Goal: Task Accomplishment & Management: Use online tool/utility

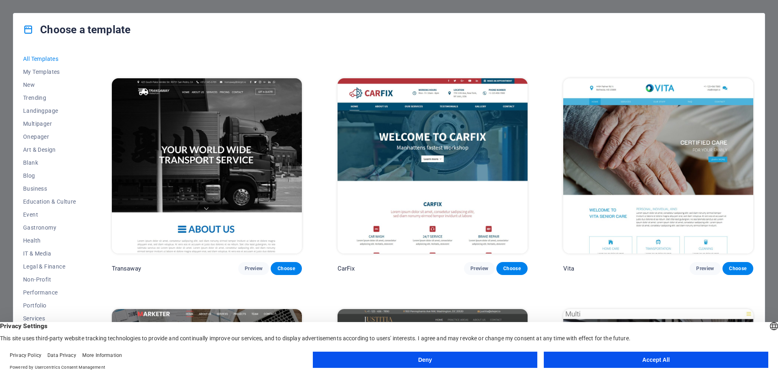
scroll to position [9011, 0]
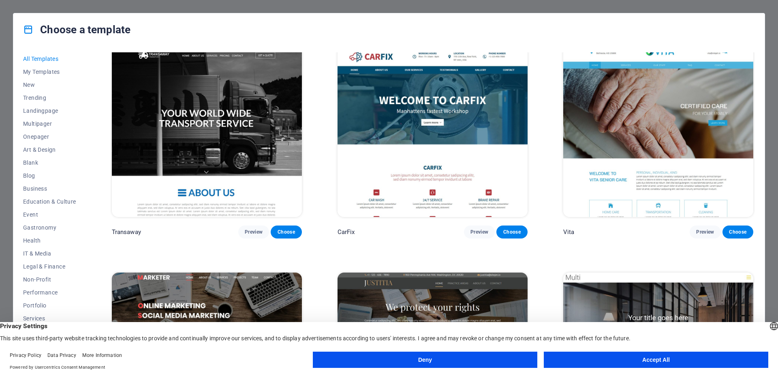
click at [408, 358] on button "Deny" at bounding box center [425, 359] width 225 height 16
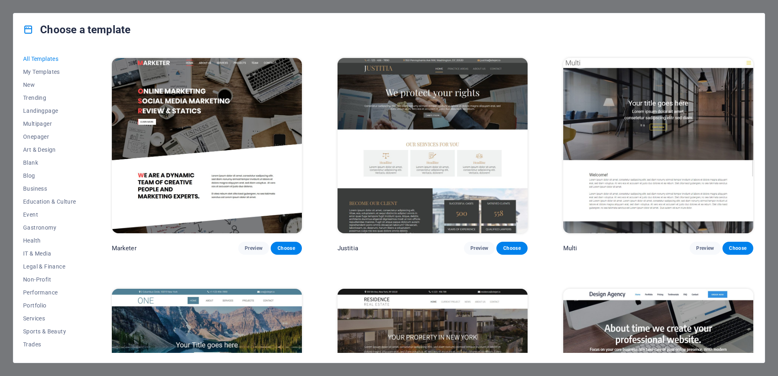
scroll to position [9230, 0]
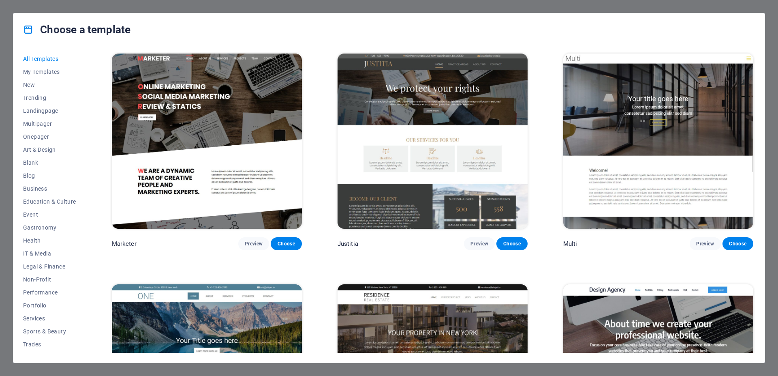
click at [658, 284] on img at bounding box center [658, 371] width 190 height 175
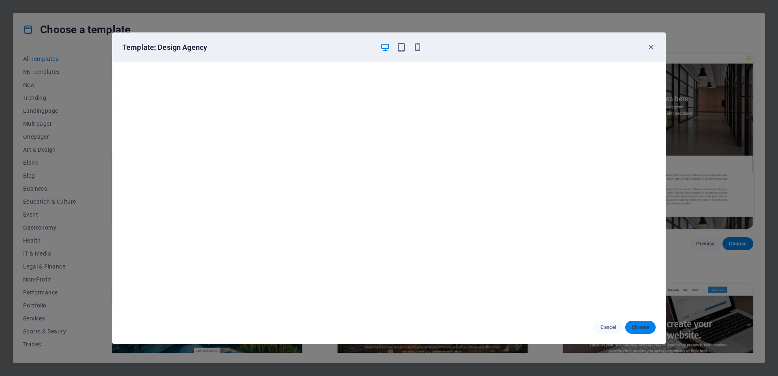
click at [639, 327] on span "Choose" at bounding box center [640, 327] width 17 height 6
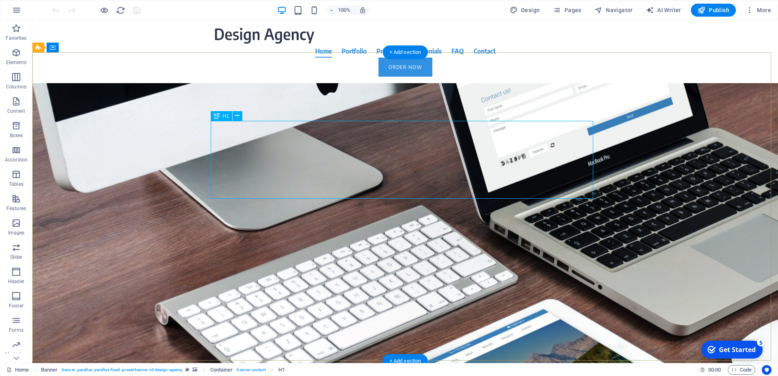
click at [263, 143] on div "About time we create your professional website." at bounding box center [405, 174] width 383 height 78
click at [244, 135] on div "About time we create your professional website." at bounding box center [405, 174] width 383 height 78
click at [257, 142] on div "About time we create your professional website." at bounding box center [405, 174] width 383 height 78
click at [307, 186] on div "About time we create your professional website." at bounding box center [405, 174] width 383 height 78
click at [266, 135] on div "About time we create your professional website." at bounding box center [405, 174] width 383 height 78
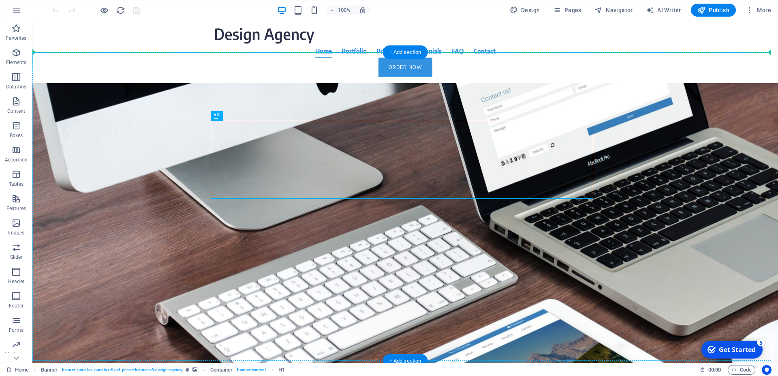
drag, startPoint x: 253, startPoint y: 136, endPoint x: 219, endPoint y: 101, distance: 49.3
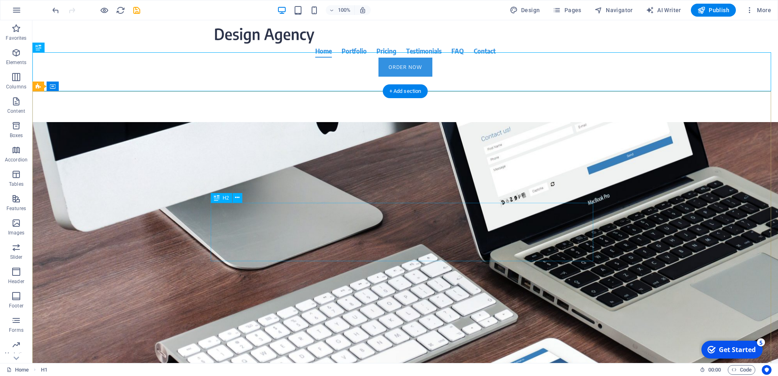
click at [343, 215] on div "Focus on your core business. We take care of your online presence. With modern …" at bounding box center [405, 207] width 383 height 58
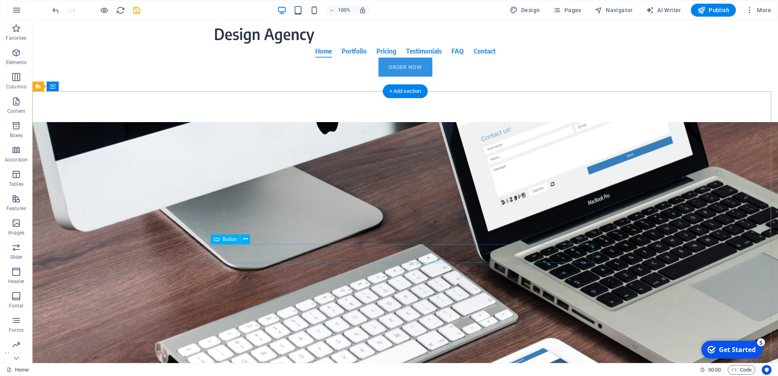
click at [469, 209] on div "Learn more" at bounding box center [405, 199] width 383 height 19
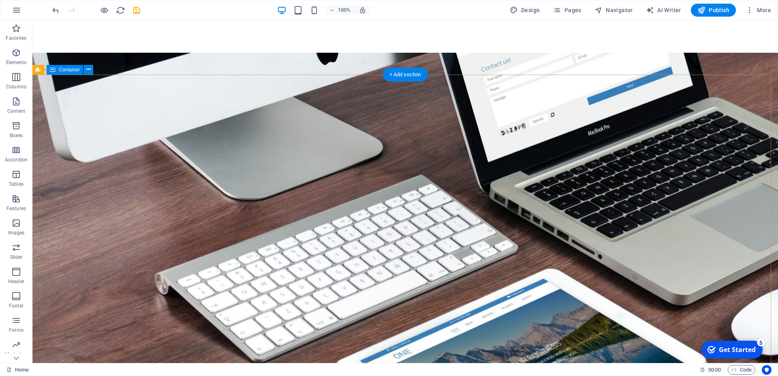
scroll to position [83, 0]
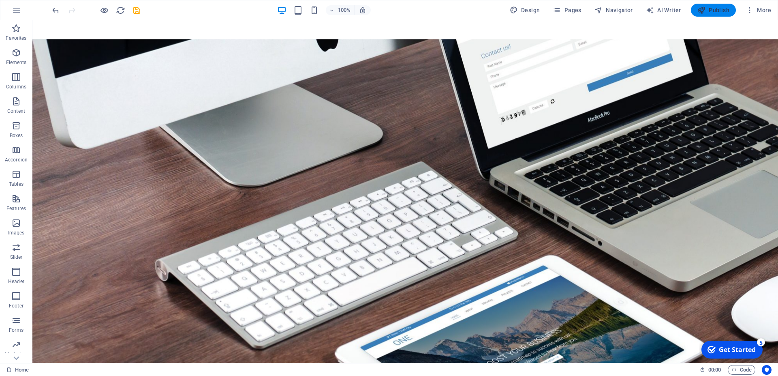
click at [716, 12] on span "Publish" at bounding box center [714, 10] width 32 height 8
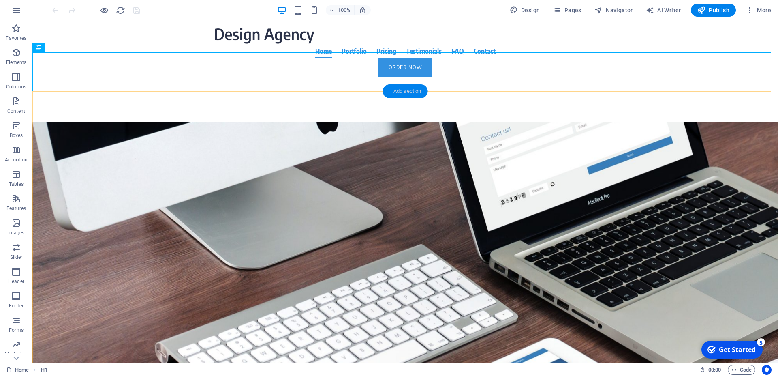
click at [392, 90] on div "+ Add section" at bounding box center [405, 91] width 45 height 14
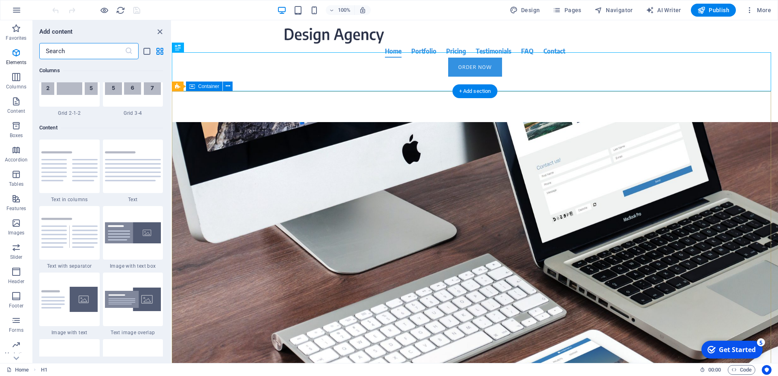
scroll to position [1418, 0]
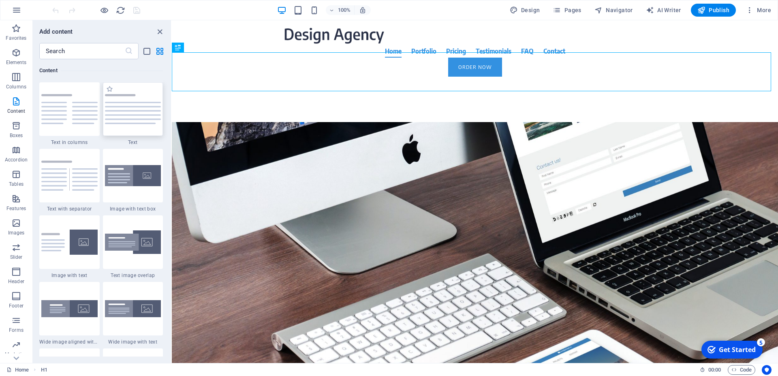
click at [125, 114] on img at bounding box center [133, 109] width 56 height 30
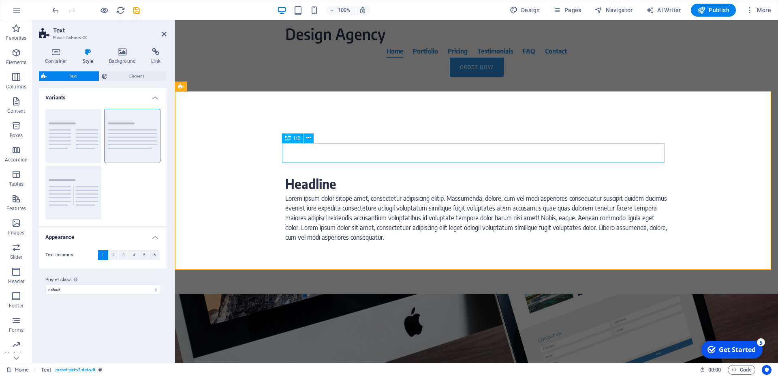
click at [304, 174] on div "Headline" at bounding box center [476, 183] width 383 height 19
click at [326, 174] on div "Headline" at bounding box center [476, 183] width 383 height 19
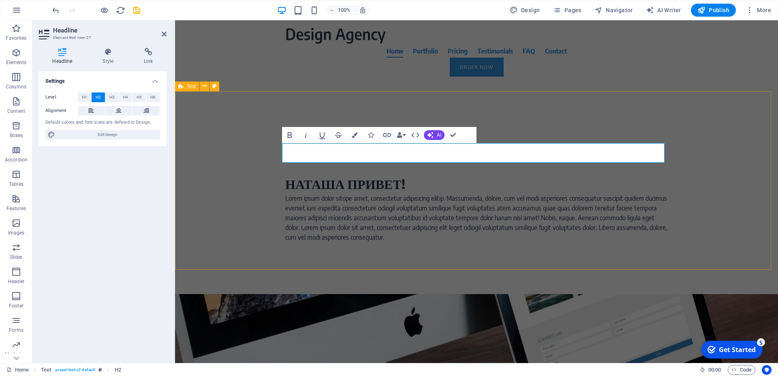
click at [503, 229] on div "НАТАША ПРИВЕТ! Lorem ipsum dolor sitope amet, consectetur adipisicing elitip. M…" at bounding box center [476, 208] width 603 height 172
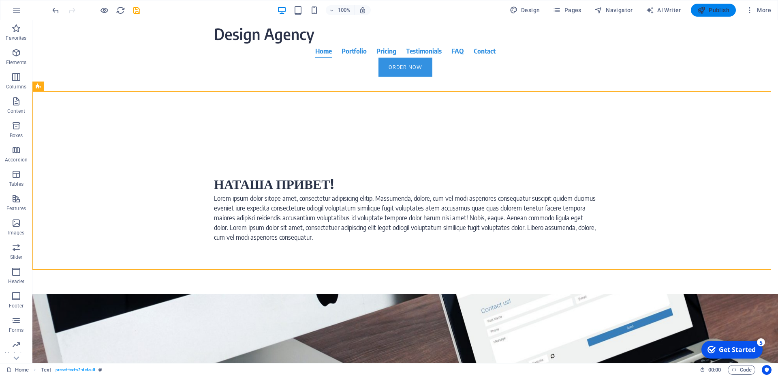
click at [713, 9] on span "Publish" at bounding box center [714, 10] width 32 height 8
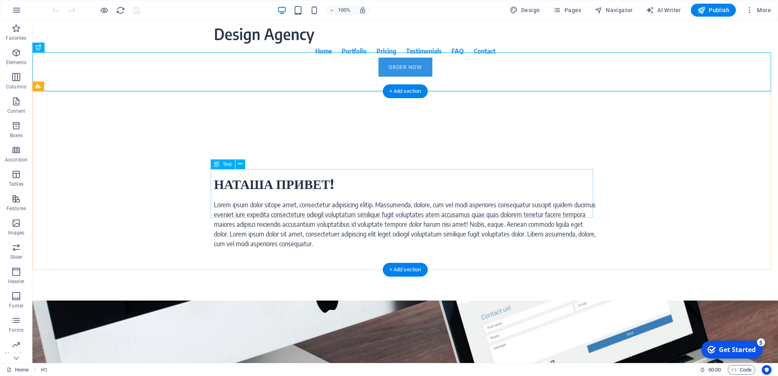
click at [326, 200] on div "Lorem ipsum dolor sitope amet, consectetur adipisicing elitip. Massumenda, dolo…" at bounding box center [405, 224] width 383 height 49
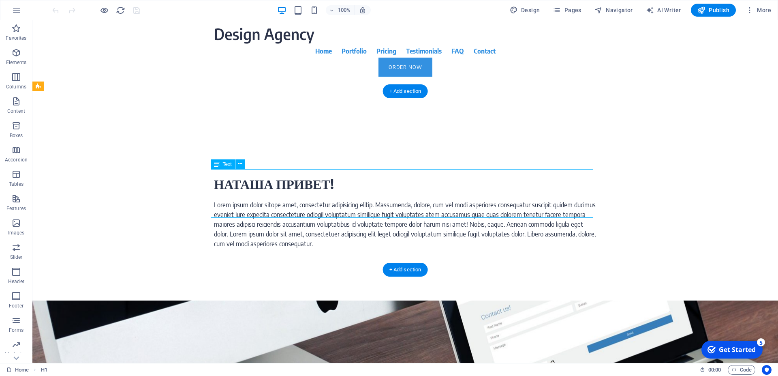
click at [325, 200] on div "Lorem ipsum dolor sitope amet, consectetur adipisicing elitip. Massumenda, dolo…" at bounding box center [405, 224] width 383 height 49
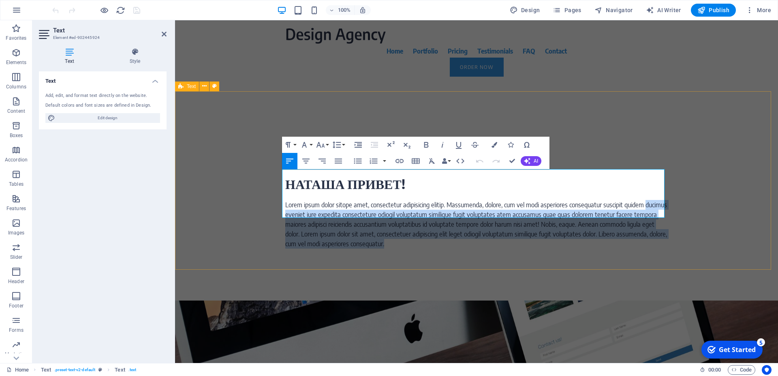
drag, startPoint x: 415, startPoint y: 215, endPoint x: 256, endPoint y: 173, distance: 164.0
click at [256, 173] on div "НАТАША ПРИВЕТ! Lorem ipsum dolor sitope amet, consectetur adipisicing elitip. […" at bounding box center [476, 211] width 603 height 178
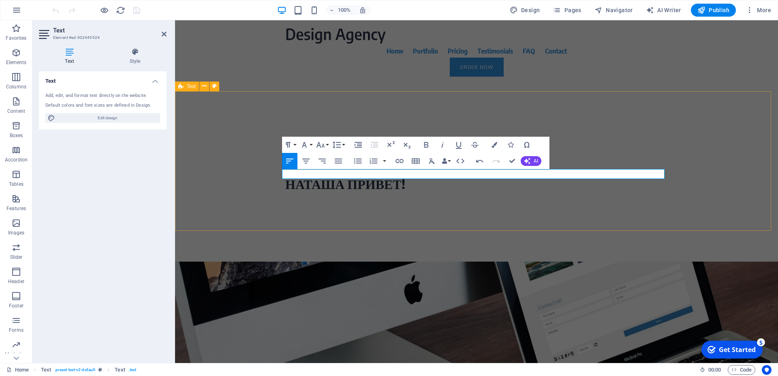
click at [422, 204] on div "НАТАША ПРИВЕТ!" at bounding box center [476, 191] width 603 height 139
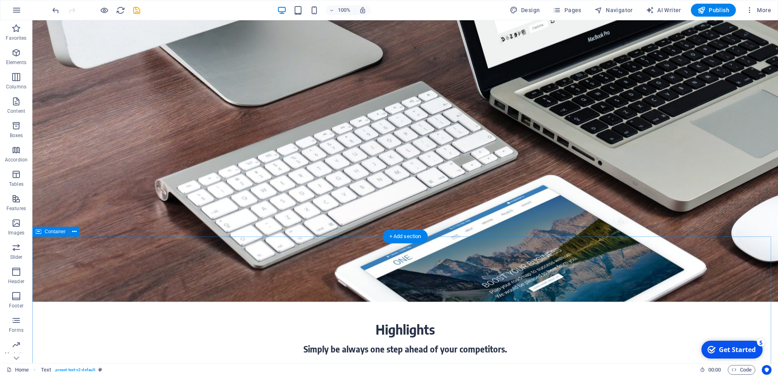
scroll to position [413, 0]
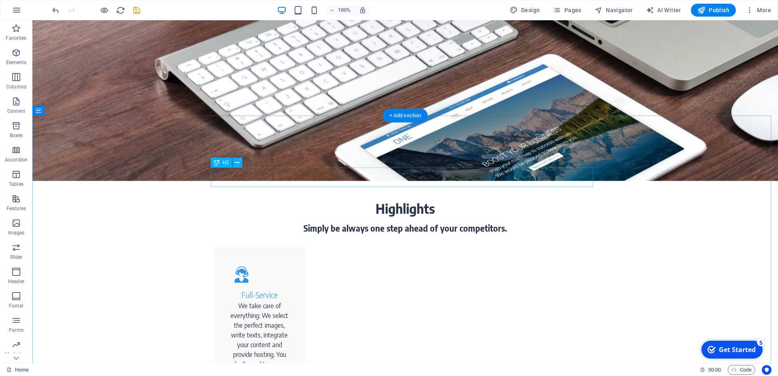
click at [408, 199] on div "Highlights" at bounding box center [405, 208] width 383 height 19
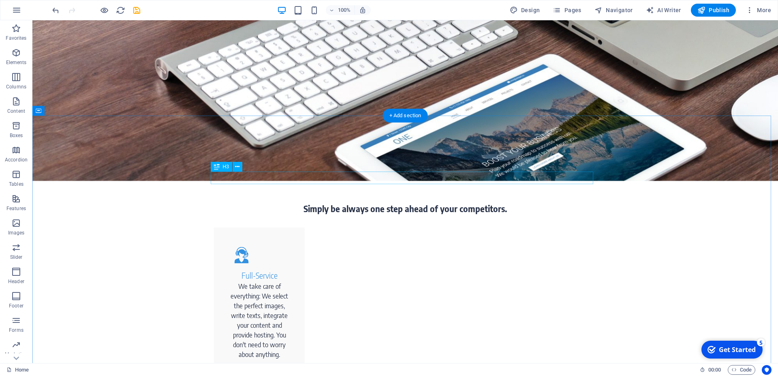
click at [411, 203] on div "Simply be always one step ahead of your competitors." at bounding box center [405, 209] width 383 height 13
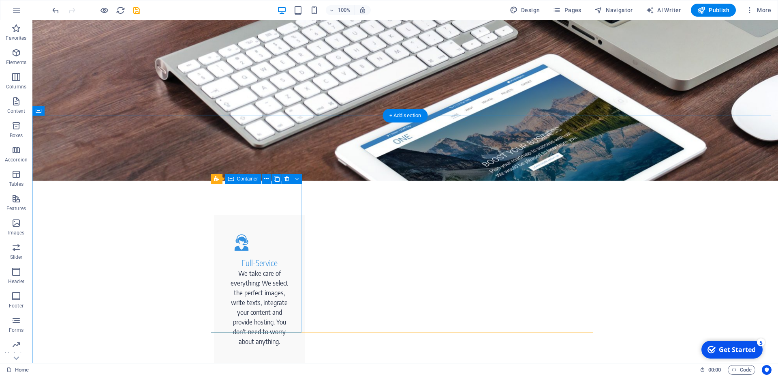
click at [282, 216] on div "Full-Service We take care of everything: We select the perfect images, write te…" at bounding box center [259, 289] width 91 height 149
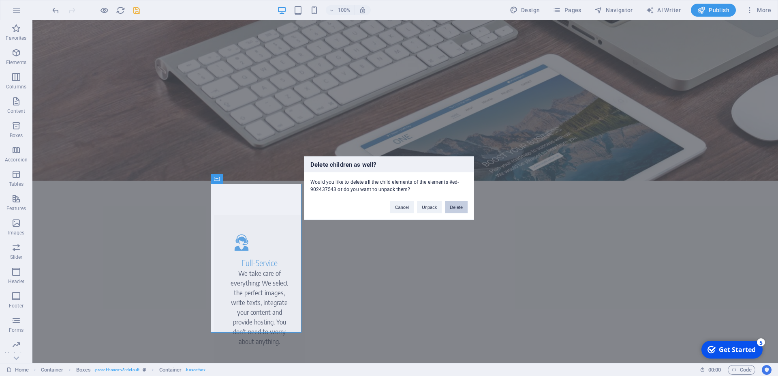
click at [458, 208] on button "Delete" at bounding box center [456, 207] width 23 height 12
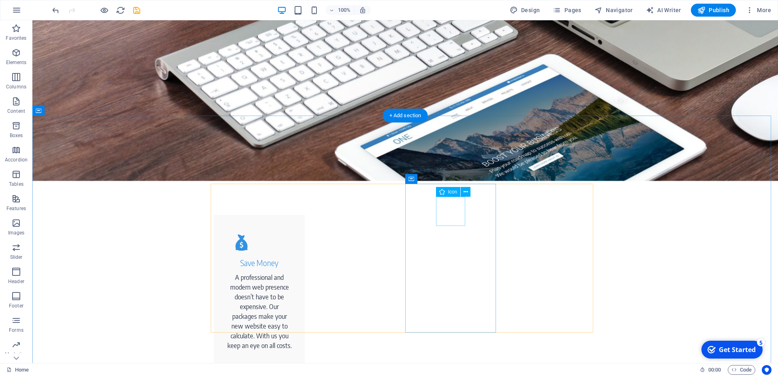
click at [264, 272] on div "A professional and modern web presence doesn’t have to be expensive. Our packag…" at bounding box center [259, 311] width 65 height 78
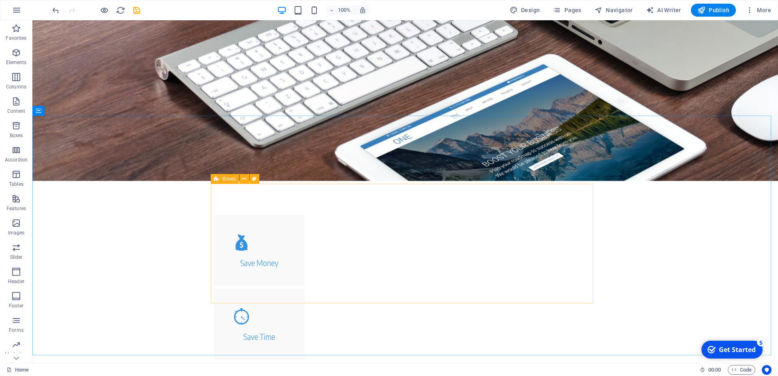
click at [218, 180] on icon at bounding box center [216, 179] width 5 height 10
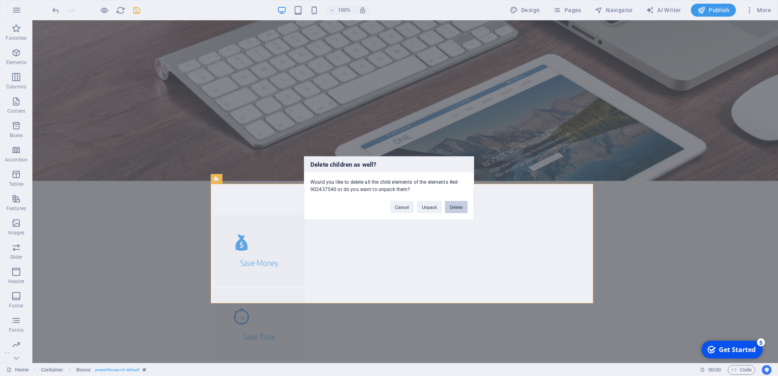
click at [457, 205] on button "Delete" at bounding box center [456, 207] width 23 height 12
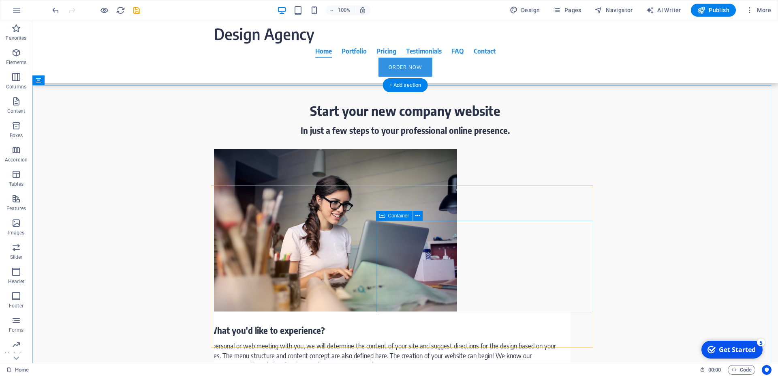
scroll to position [620, 0]
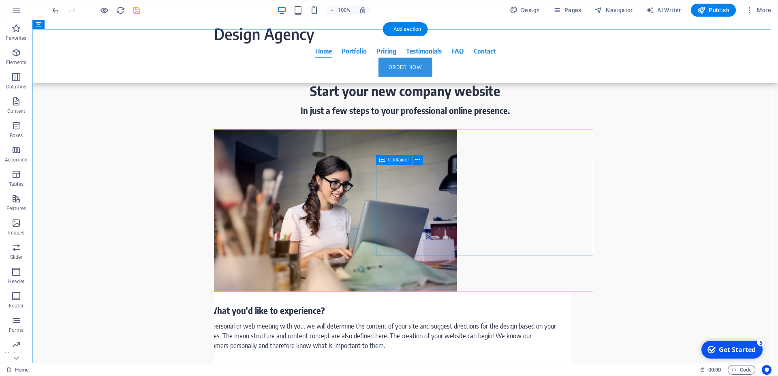
click at [487, 291] on div "1. What you'd like to experience? In a personal or web meeting with you, we wil…" at bounding box center [379, 327] width 383 height 72
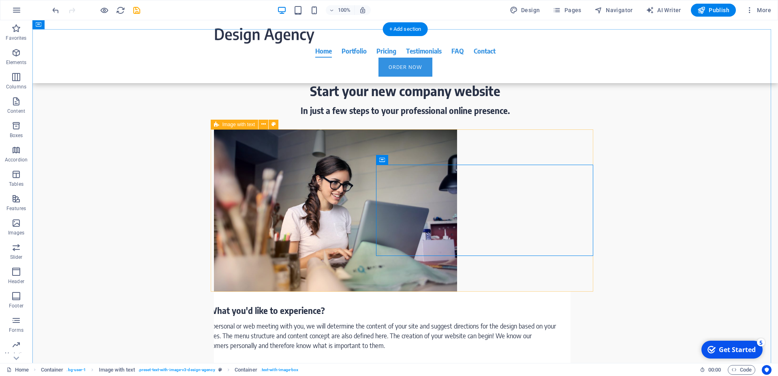
click at [488, 164] on div "1. What you'd like to experience? In a personal or web meeting with you, we wil…" at bounding box center [405, 246] width 383 height 234
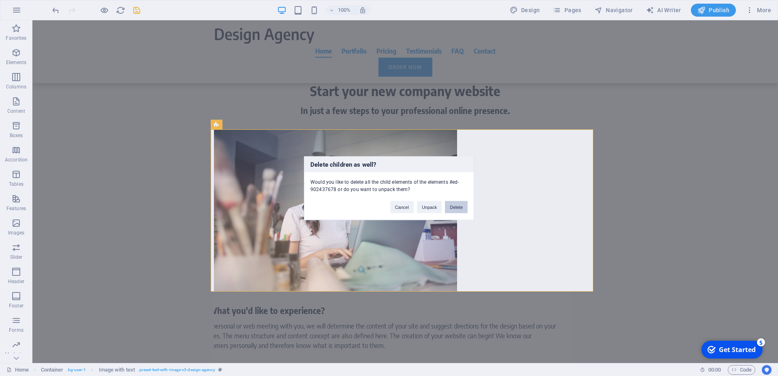
click at [458, 210] on button "Delete" at bounding box center [456, 207] width 23 height 12
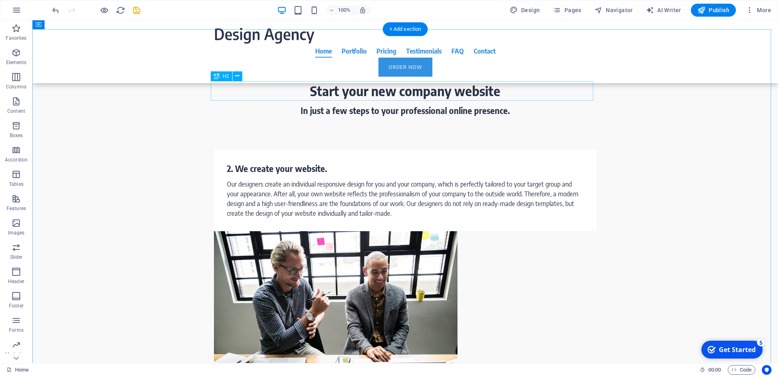
click at [449, 87] on div "Start your new company website" at bounding box center [405, 90] width 383 height 19
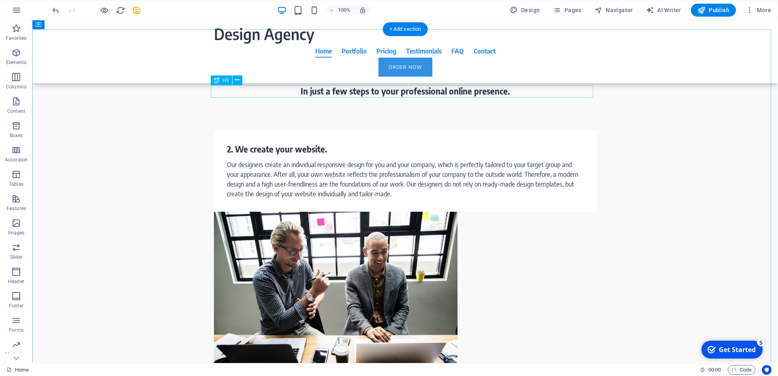
click at [456, 90] on div "In just a few steps to your professional online presence." at bounding box center [405, 91] width 383 height 13
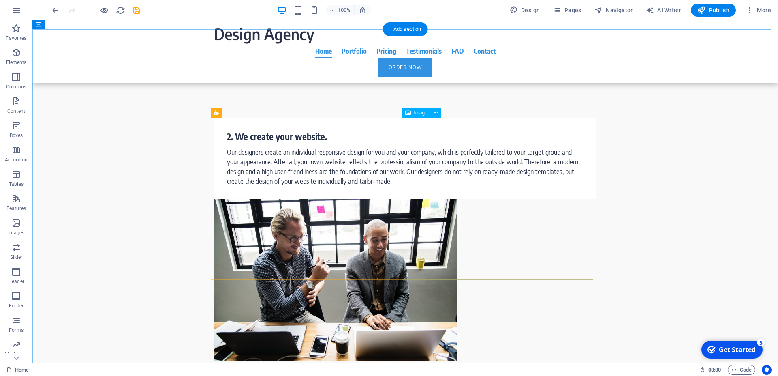
click at [459, 199] on figure at bounding box center [405, 280] width 383 height 162
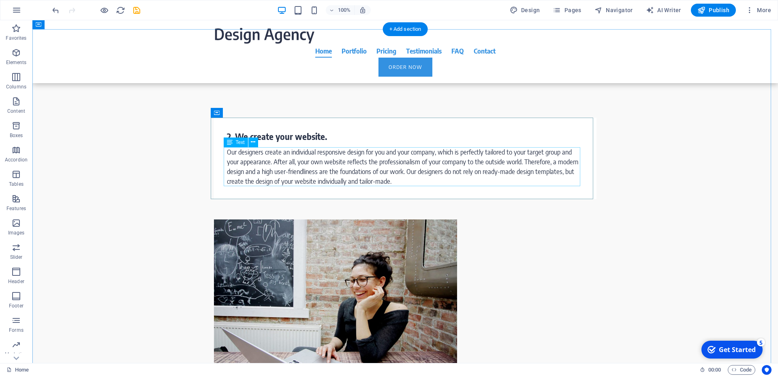
click at [340, 164] on div "Our designers create an individual responsive design for you and your company, …" at bounding box center [405, 166] width 357 height 39
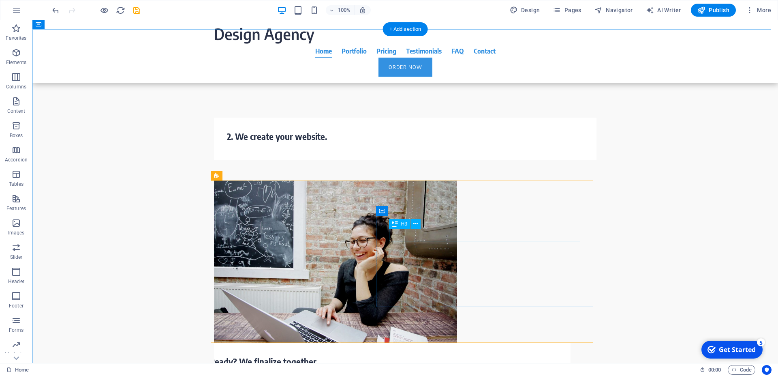
click at [422, 356] on div "3. Ready? We finalize together." at bounding box center [379, 362] width 357 height 13
click at [438, 360] on div "In each phase you will gain insight into the development of your new company we…" at bounding box center [379, 374] width 357 height 29
click at [363, 218] on figure at bounding box center [405, 261] width 383 height 162
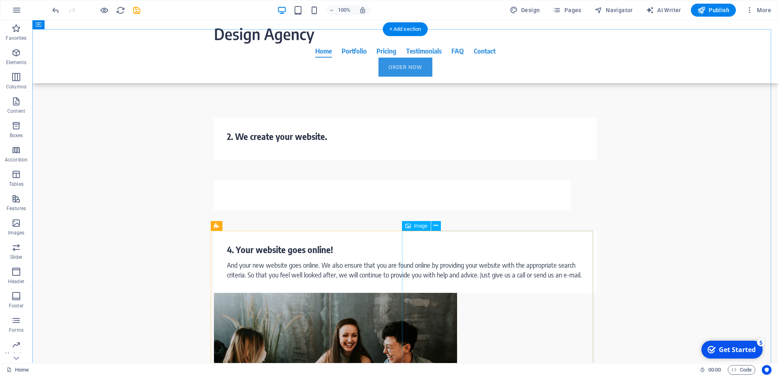
click at [504, 293] on figure at bounding box center [405, 374] width 383 height 162
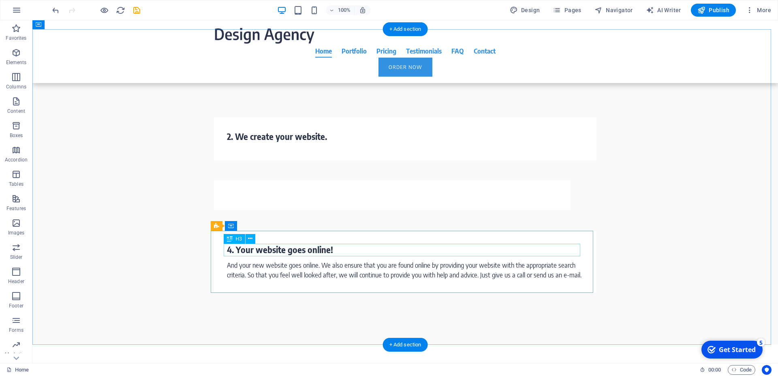
click at [351, 245] on div "4. Your website goes online!" at bounding box center [405, 250] width 357 height 13
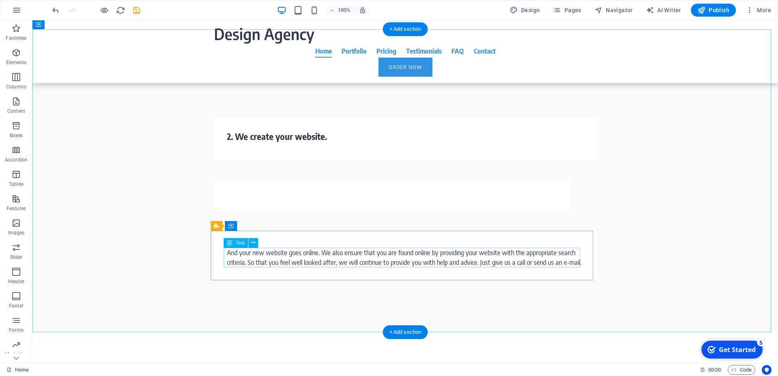
click at [368, 251] on div "And your new website goes online. We also ensure that you are found online by p…" at bounding box center [405, 257] width 357 height 19
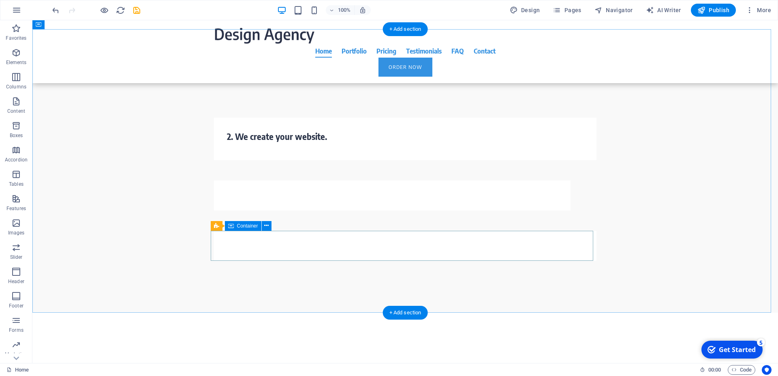
click at [368, 235] on div at bounding box center [405, 246] width 383 height 30
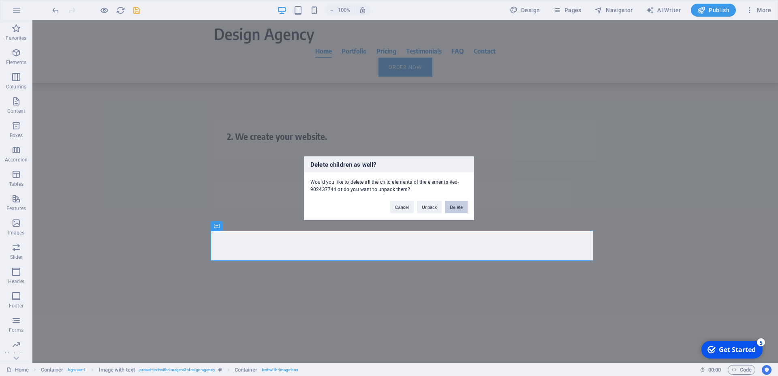
click at [452, 210] on button "Delete" at bounding box center [456, 207] width 23 height 12
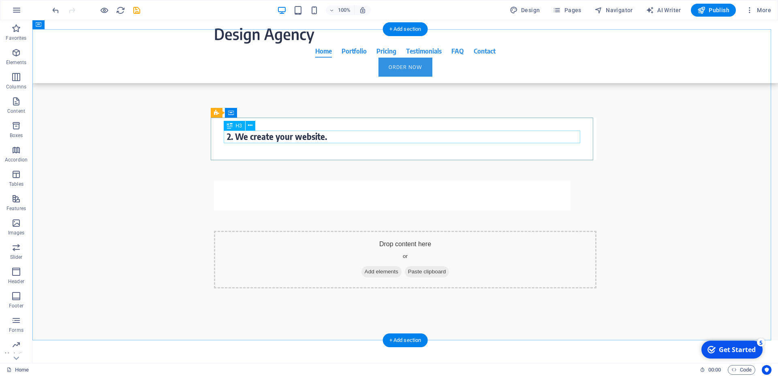
click at [337, 132] on div "2. We create your website." at bounding box center [405, 137] width 357 height 13
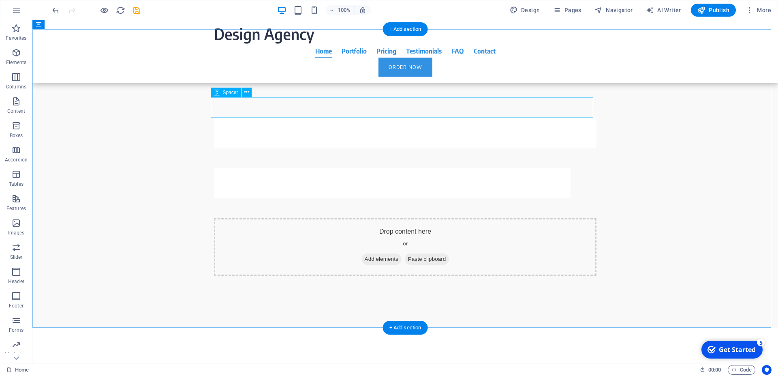
click at [356, 117] on div at bounding box center [405, 107] width 383 height 20
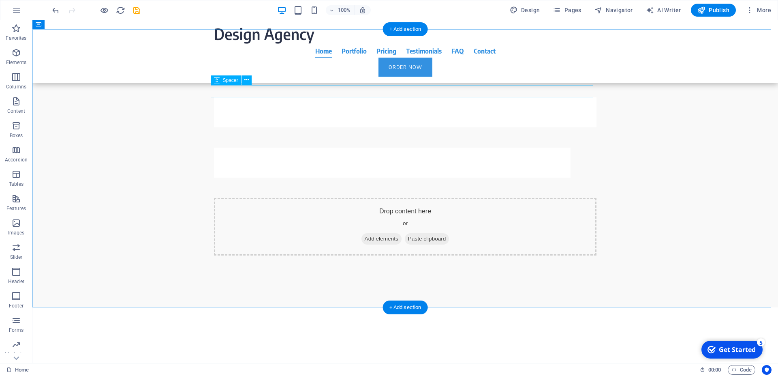
click at [387, 93] on div at bounding box center [405, 91] width 383 height 12
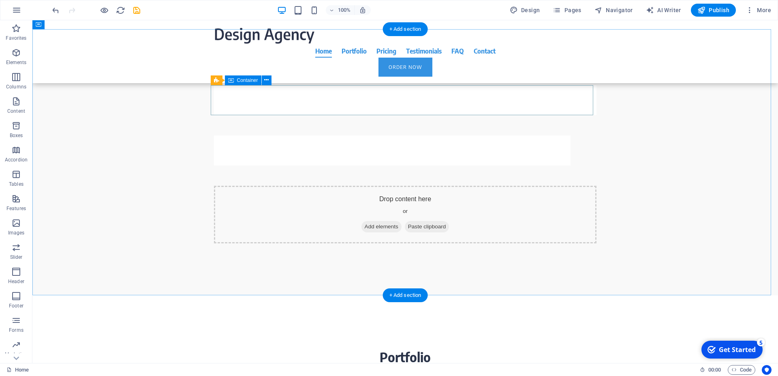
click at [370, 88] on div at bounding box center [405, 100] width 383 height 30
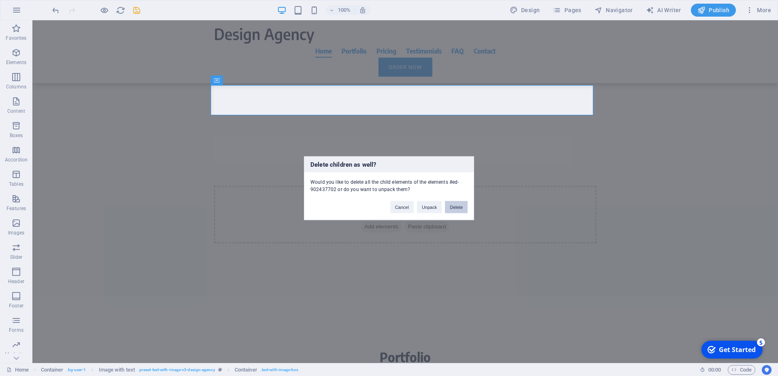
click at [451, 211] on button "Delete" at bounding box center [456, 207] width 23 height 12
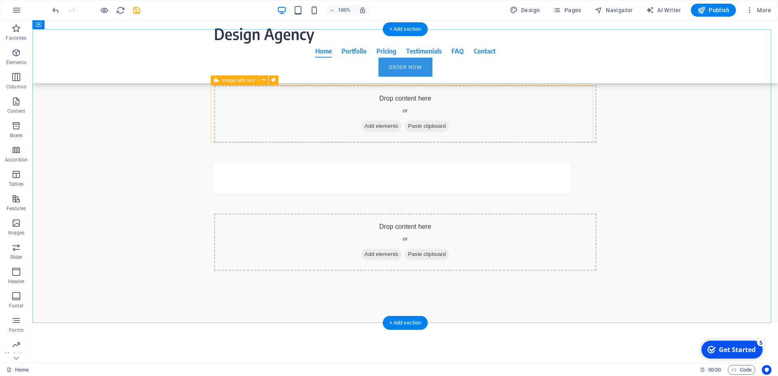
click at [498, 85] on div "Drop content here or Add elements Paste clipboard" at bounding box center [405, 114] width 383 height 58
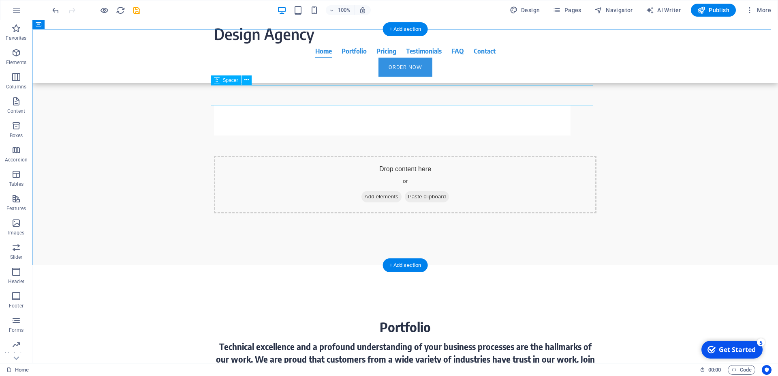
click at [504, 89] on div at bounding box center [405, 95] width 383 height 20
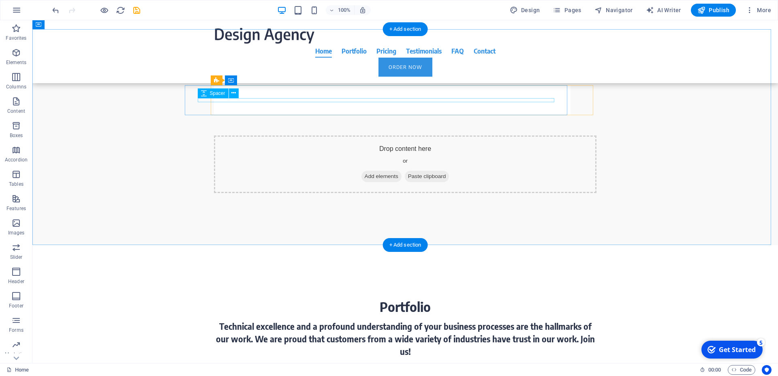
click at [498, 98] on div at bounding box center [379, 100] width 357 height 4
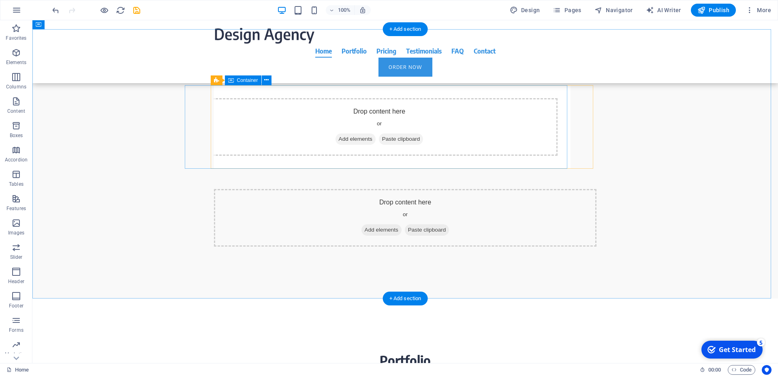
click at [512, 89] on div "Drop content here or Add elements Paste clipboard" at bounding box center [379, 127] width 383 height 84
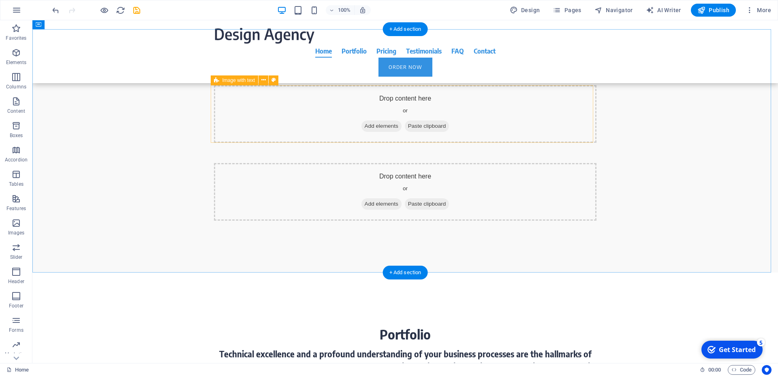
click at [512, 90] on div "Drop content here or Add elements Paste clipboard" at bounding box center [405, 114] width 383 height 58
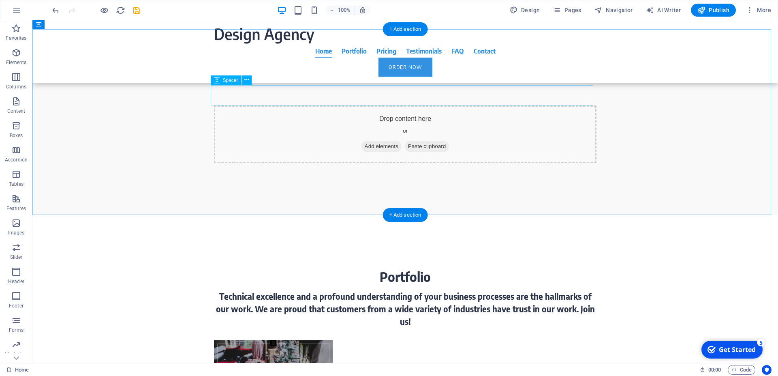
click at [514, 107] on div "Drop content here or Add elements Paste clipboard" at bounding box center [405, 134] width 383 height 58
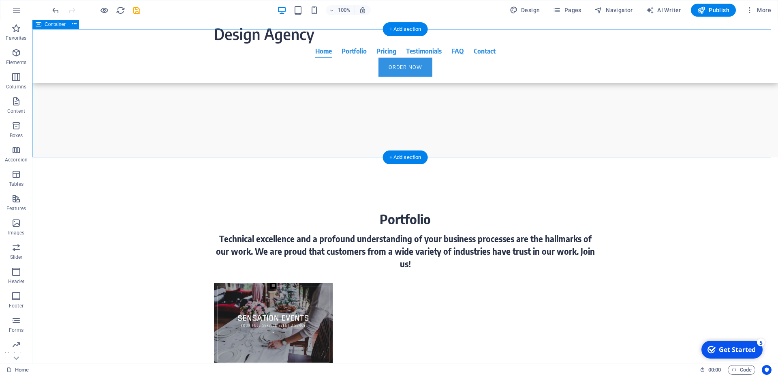
click at [496, 132] on div at bounding box center [405, 93] width 746 height 128
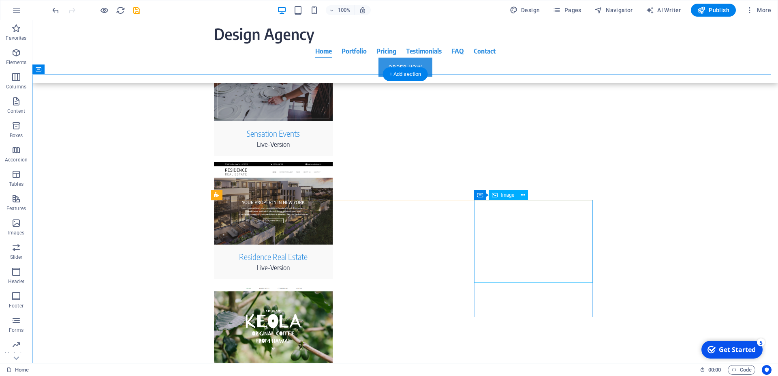
scroll to position [703, 0]
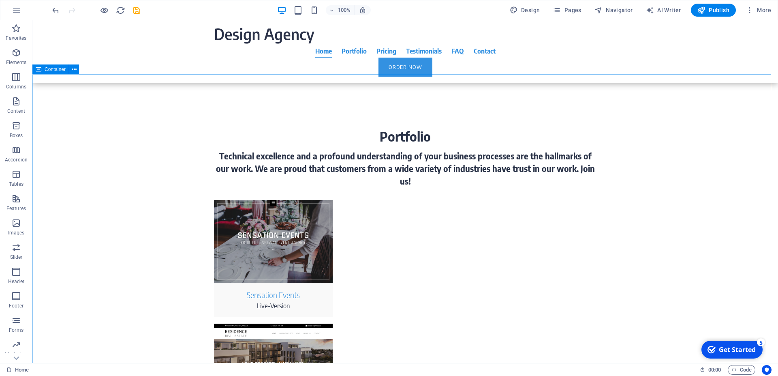
click at [47, 66] on div "Container" at bounding box center [50, 69] width 36 height 10
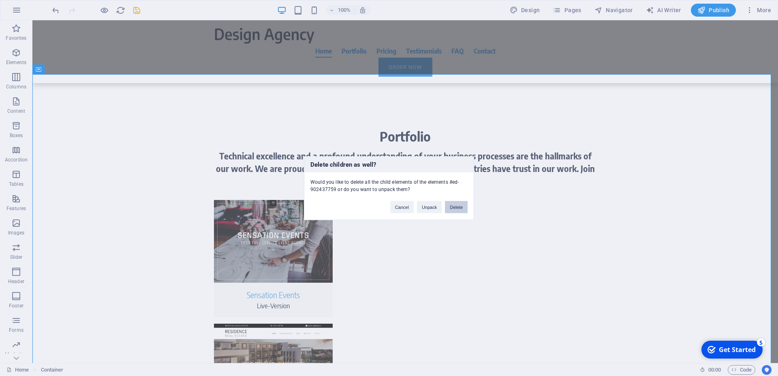
click at [454, 210] on button "Delete" at bounding box center [456, 207] width 23 height 12
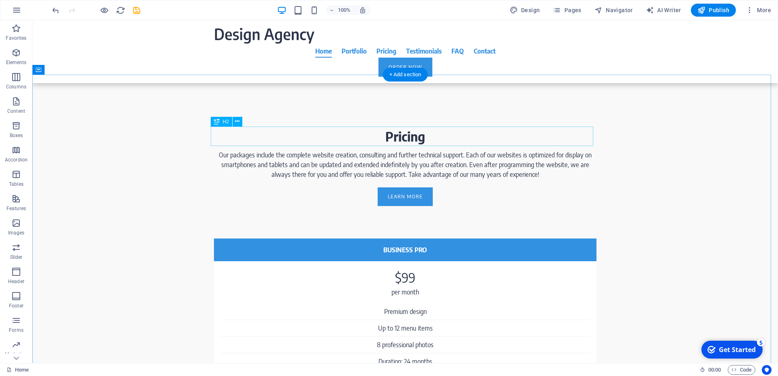
click at [428, 139] on div "Pricing" at bounding box center [405, 135] width 383 height 19
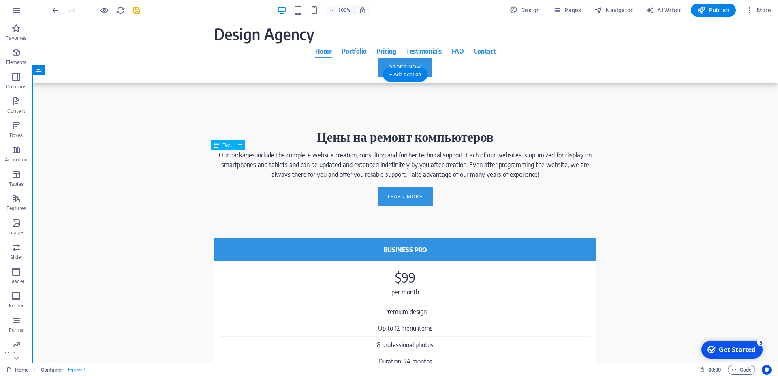
click at [357, 160] on div "Our packages include the complete website creation, consulting and further tech…" at bounding box center [405, 164] width 383 height 29
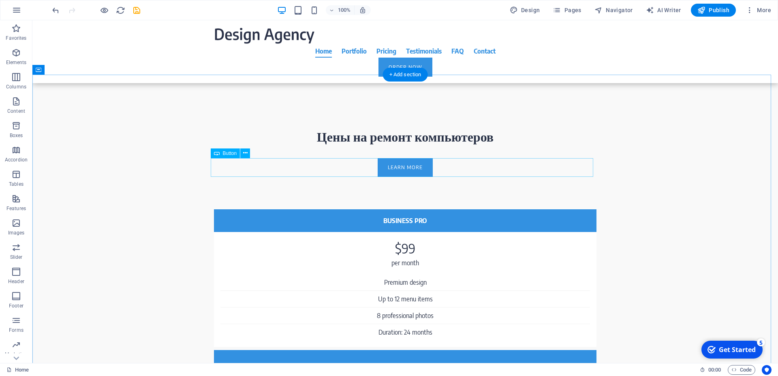
click at [461, 165] on div "Learn more" at bounding box center [405, 167] width 383 height 19
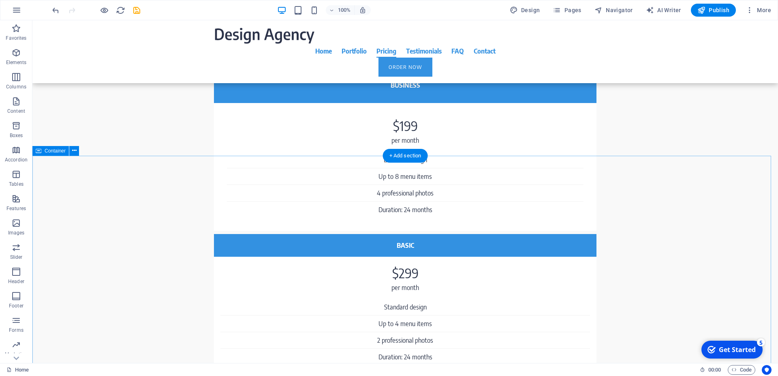
scroll to position [1075, 0]
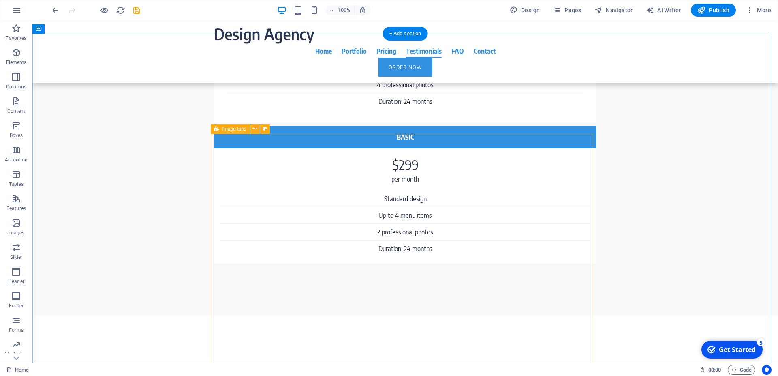
click at [241, 129] on span "Image" at bounding box center [243, 128] width 13 height 5
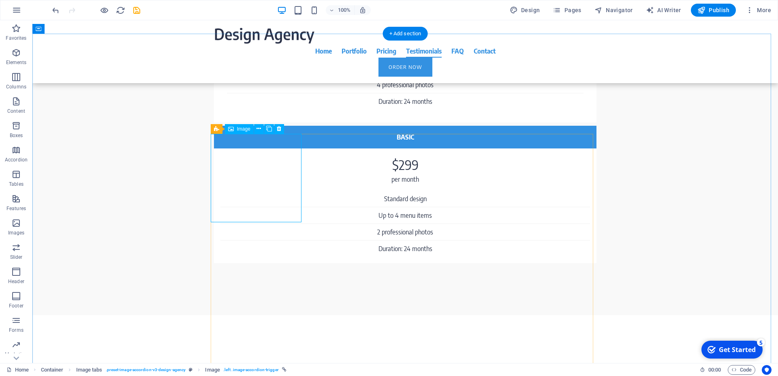
select select "px"
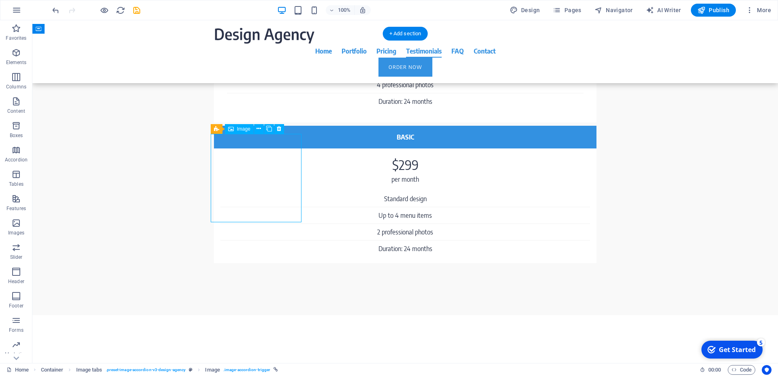
select select "px"
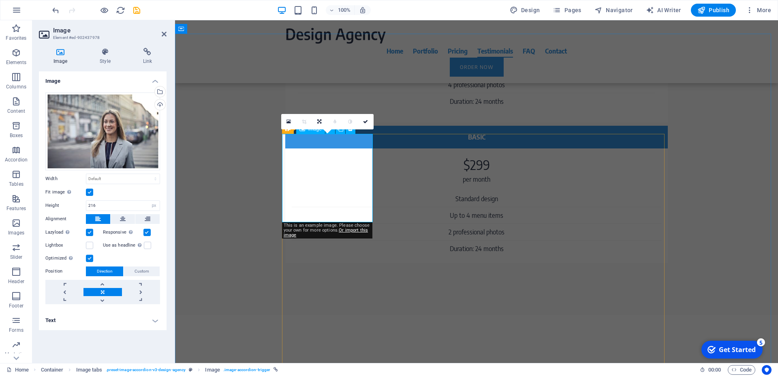
click at [154, 322] on h4 "Text" at bounding box center [103, 320] width 128 height 19
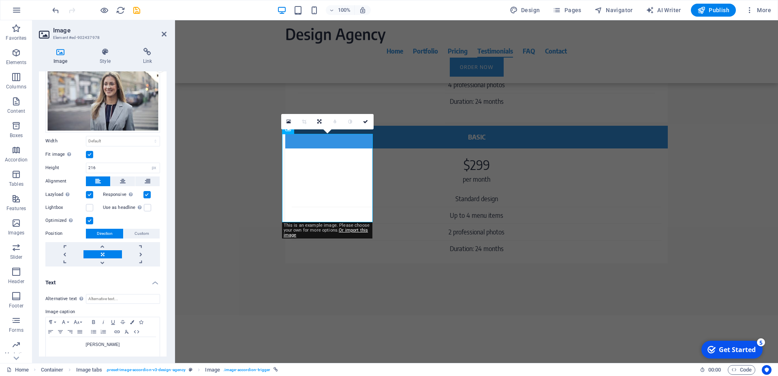
scroll to position [45, 0]
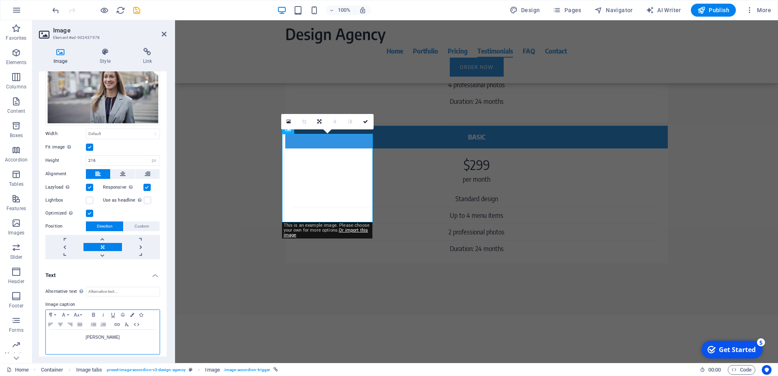
click at [133, 334] on p "Christine Johnson" at bounding box center [103, 337] width 106 height 7
click at [154, 291] on div "Alternative text The alternative text is used by devices that cannot display im…" at bounding box center [103, 320] width 128 height 81
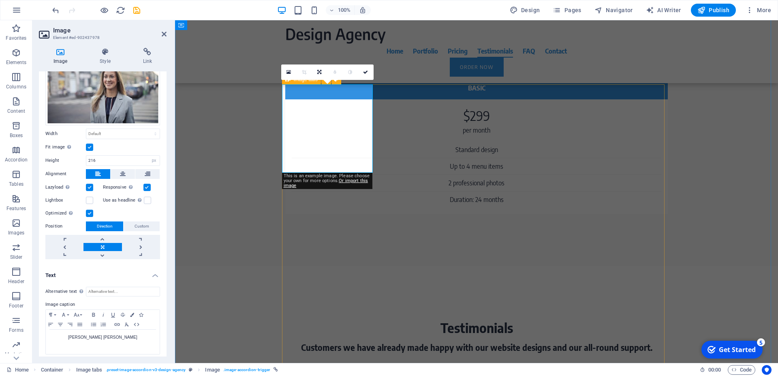
scroll to position [1158, 0]
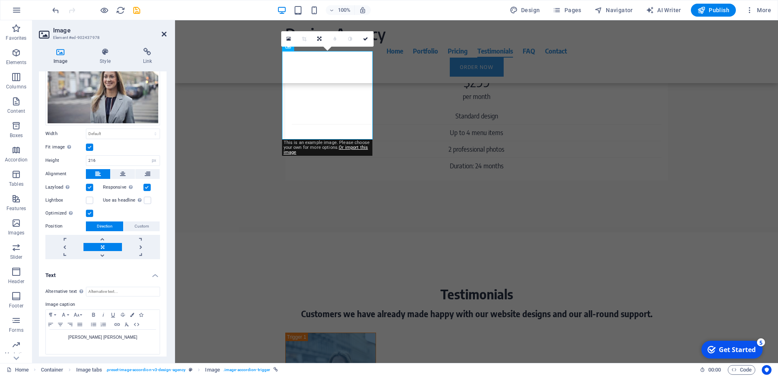
click at [164, 33] on icon at bounding box center [164, 34] width 5 height 6
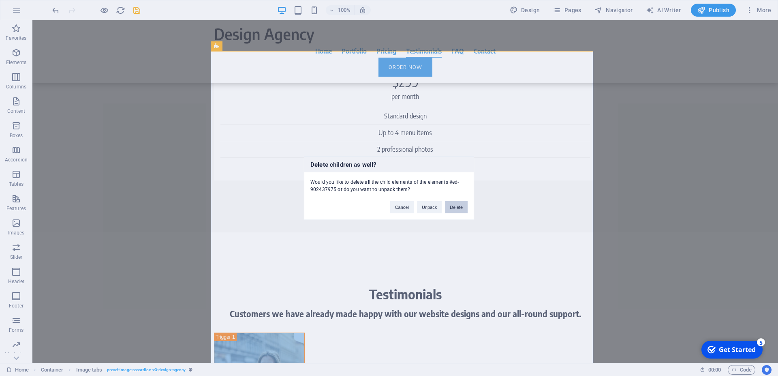
click at [454, 205] on button "Delete" at bounding box center [456, 207] width 23 height 12
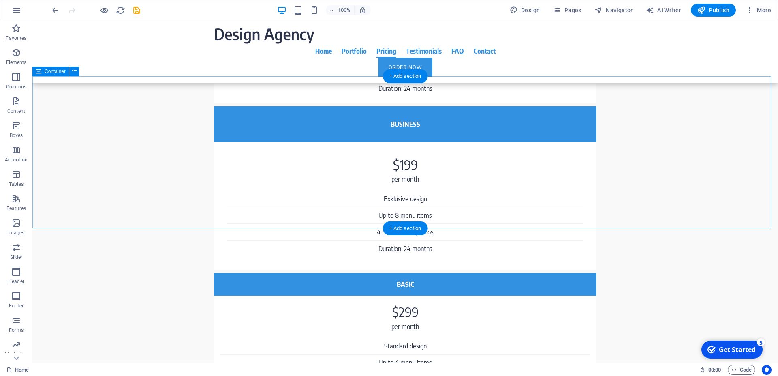
scroll to position [910, 0]
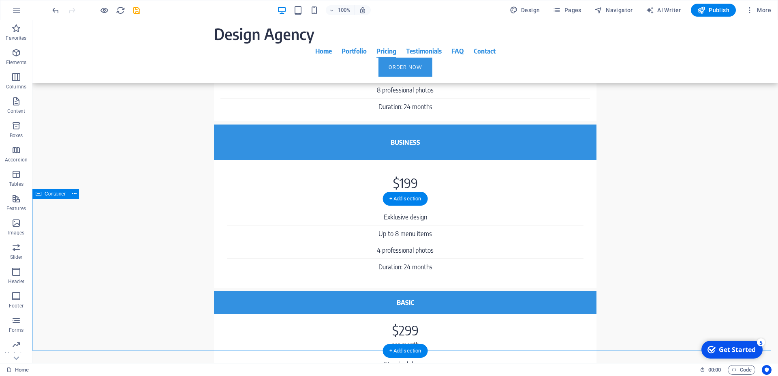
click at [41, 194] on icon at bounding box center [39, 194] width 6 height 10
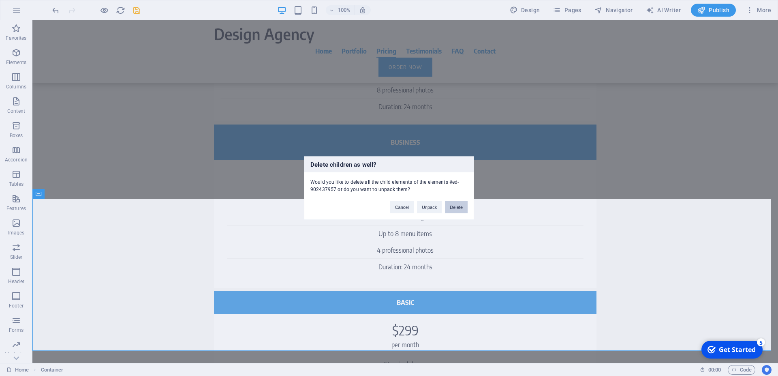
click at [464, 207] on button "Delete" at bounding box center [456, 207] width 23 height 12
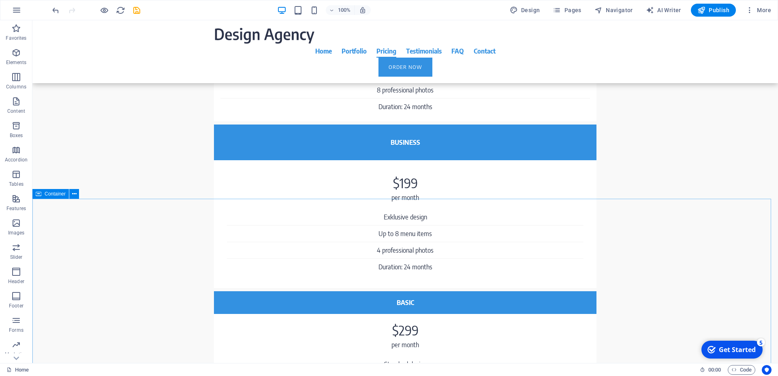
click at [58, 196] on span "Container" at bounding box center [55, 193] width 21 height 5
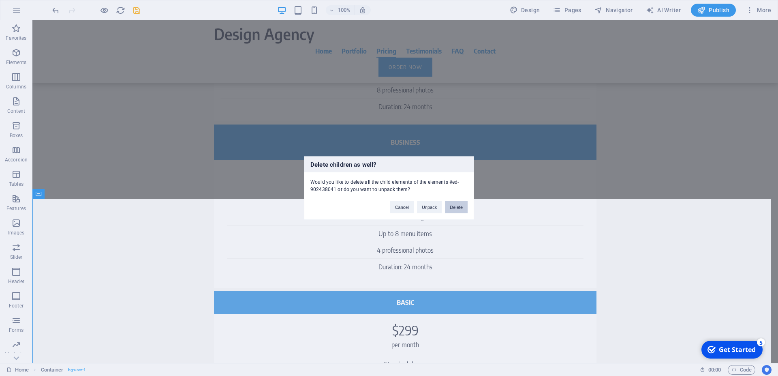
click at [460, 204] on button "Delete" at bounding box center [456, 207] width 23 height 12
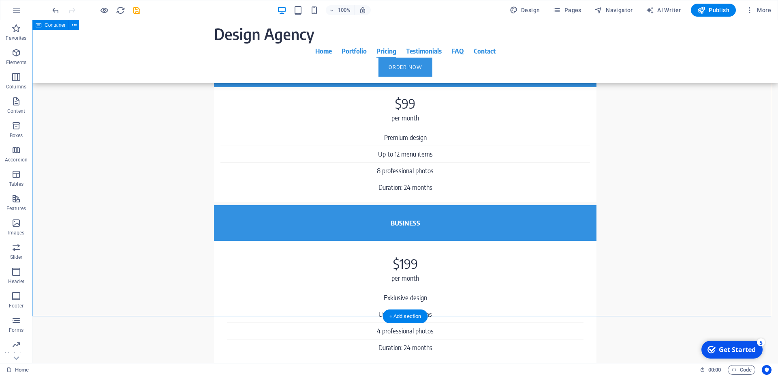
scroll to position [868, 0]
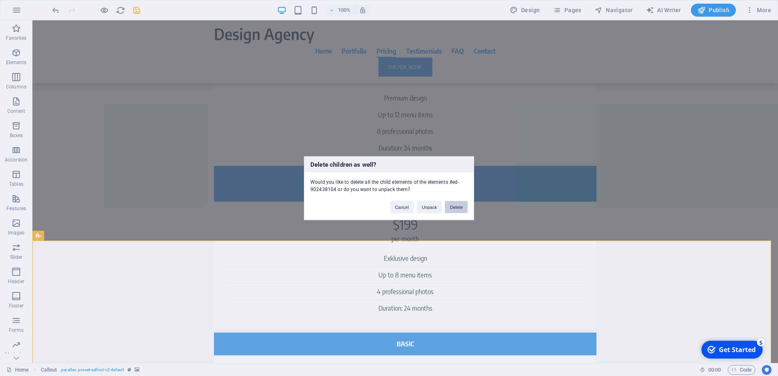
click at [459, 206] on button "Delete" at bounding box center [456, 207] width 23 height 12
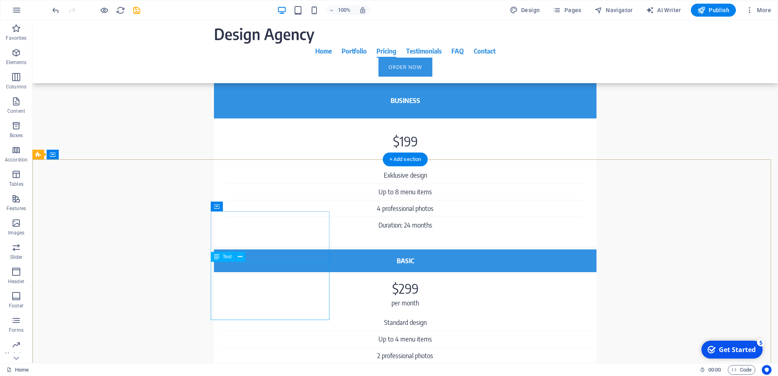
scroll to position [958, 0]
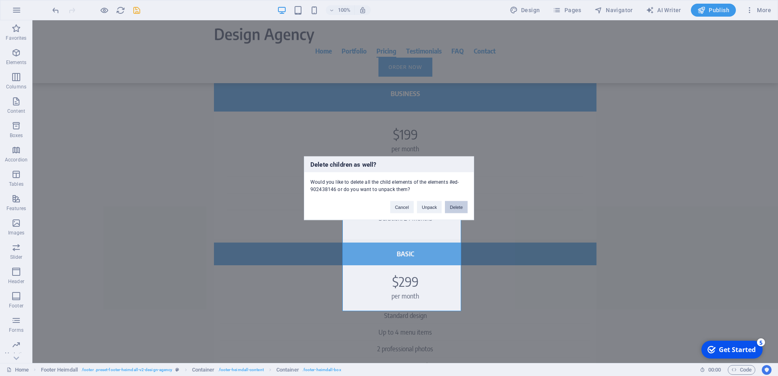
click at [464, 203] on button "Delete" at bounding box center [456, 207] width 23 height 12
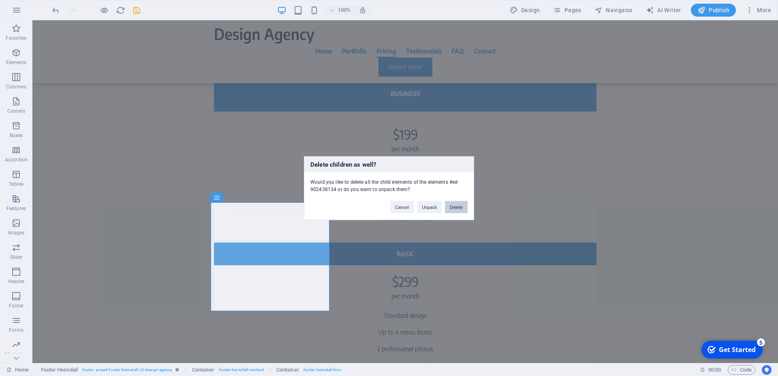
drag, startPoint x: 455, startPoint y: 208, endPoint x: 407, endPoint y: 190, distance: 51.3
click at [455, 208] on button "Delete" at bounding box center [456, 207] width 23 height 12
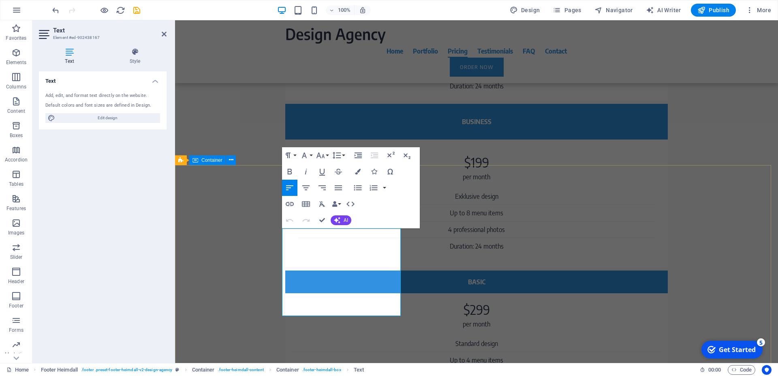
scroll to position [944, 0]
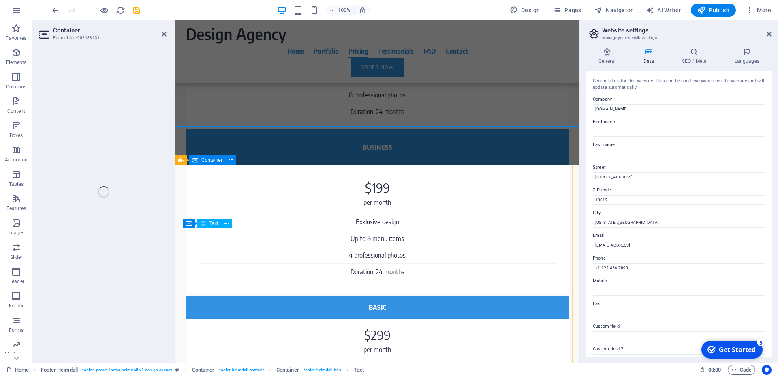
scroll to position [983, 0]
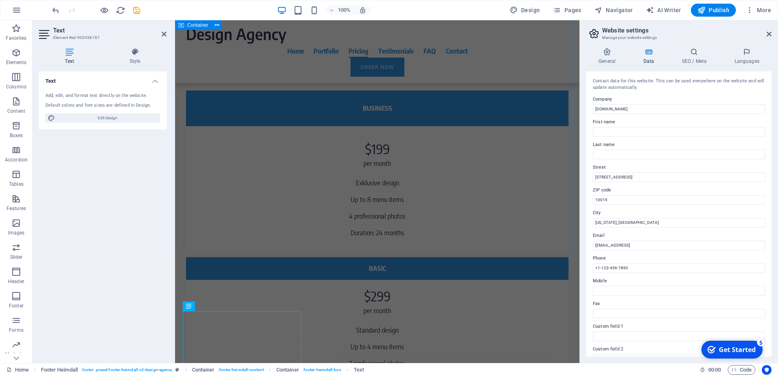
scroll to position [900, 0]
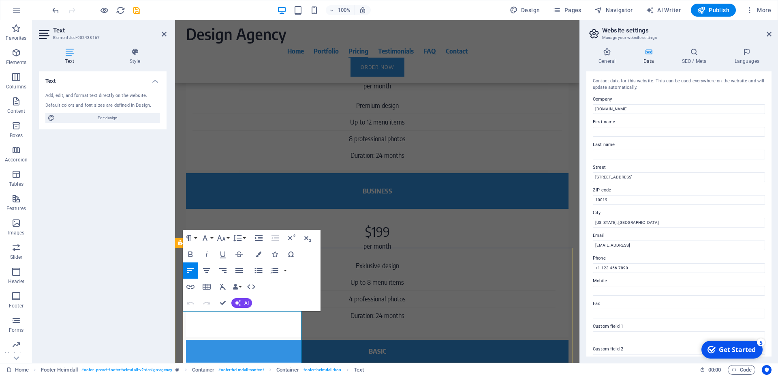
click span "+1-123-456-7890"
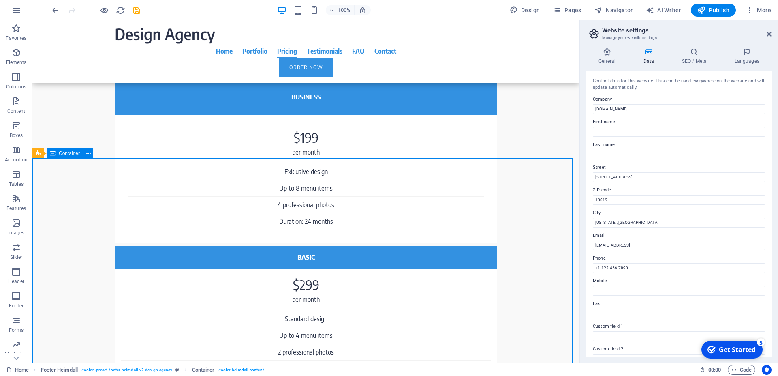
scroll to position [997, 0]
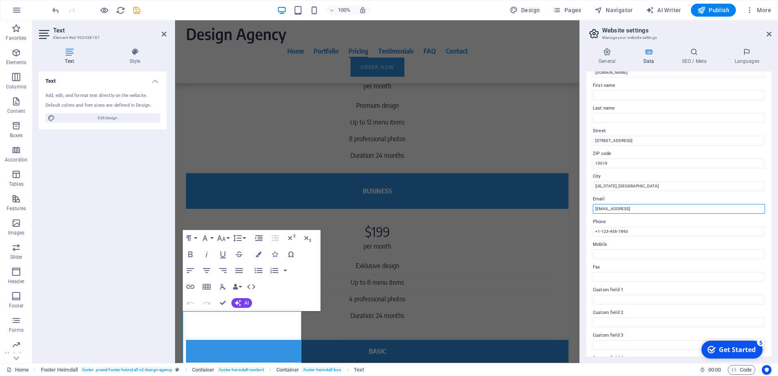
drag, startPoint x: 707, startPoint y: 206, endPoint x: 543, endPoint y: 207, distance: 164.2
click at [593, 207] on input "0dae5bdd0bf151a8c5bea7f9e15841@plesk.local" at bounding box center [679, 209] width 172 height 10
type input "[EMAIL_ADDRESS][DOMAIN_NAME]"
click at [643, 230] on input "+1-123-456-7890" at bounding box center [679, 232] width 172 height 10
drag, startPoint x: 643, startPoint y: 230, endPoint x: 571, endPoint y: 232, distance: 72.6
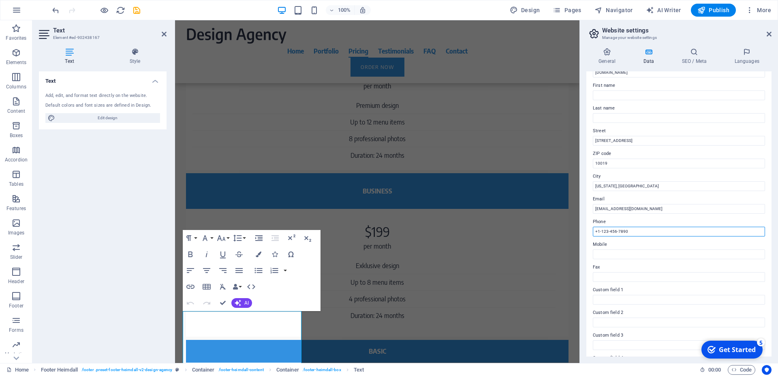
click at [593, 232] on input "+1-123-456-7890" at bounding box center [679, 232] width 172 height 10
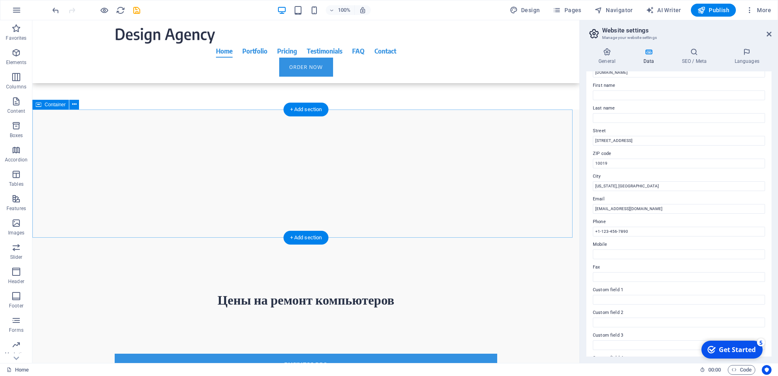
scroll to position [372, 0]
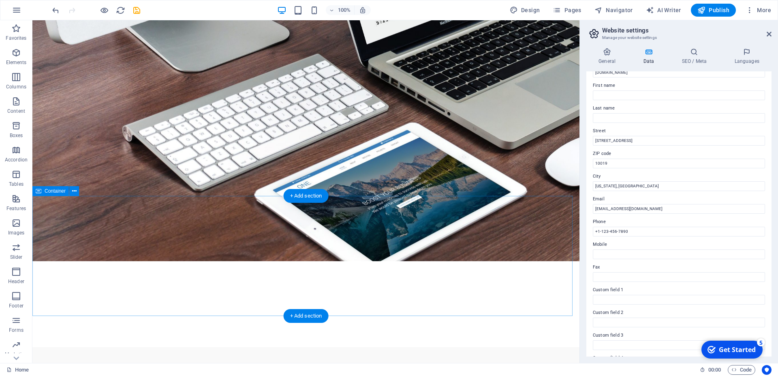
click at [396, 231] on div at bounding box center [305, 287] width 547 height 120
click at [131, 229] on div at bounding box center [305, 287] width 547 height 120
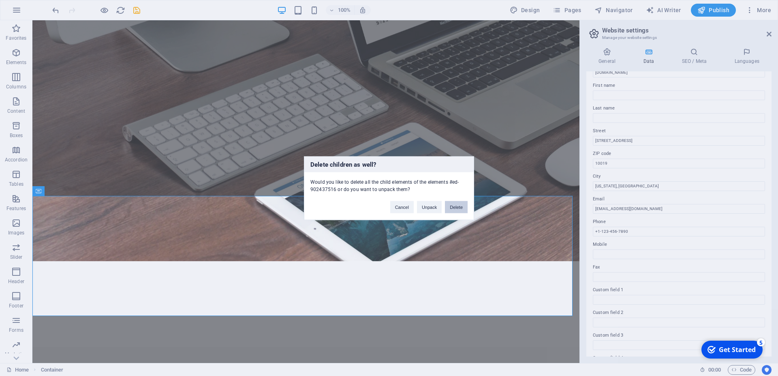
click at [455, 206] on button "Delete" at bounding box center [456, 207] width 23 height 12
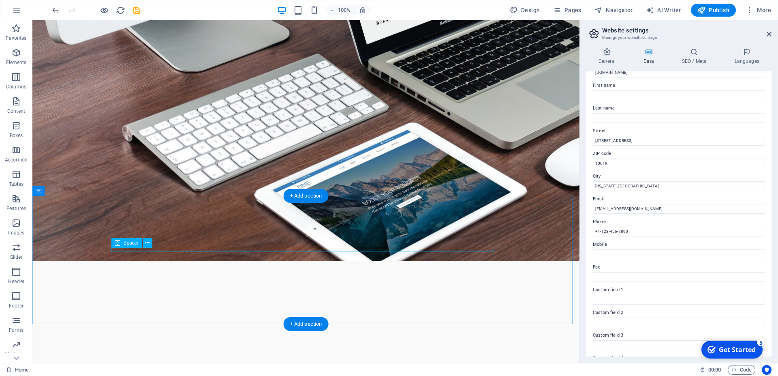
click at [330, 279] on div at bounding box center [306, 281] width 383 height 4
click at [316, 231] on div at bounding box center [305, 291] width 547 height 128
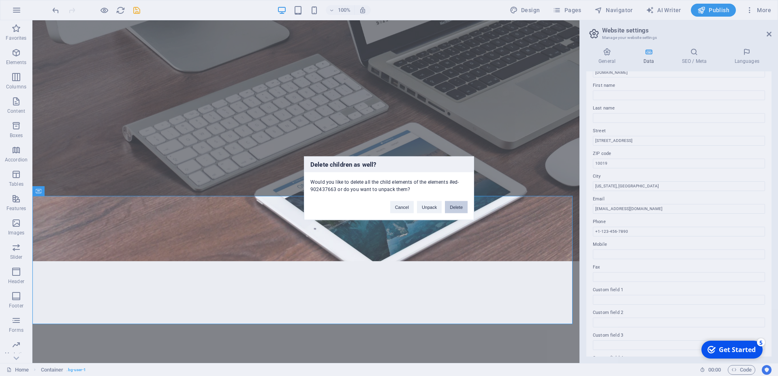
click at [452, 206] on button "Delete" at bounding box center [456, 207] width 23 height 12
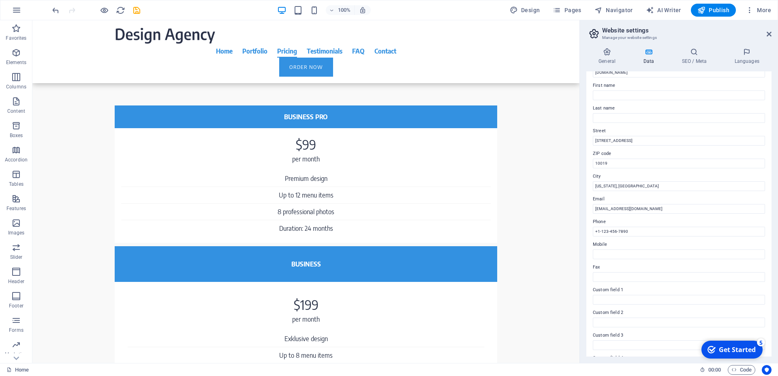
scroll to position [703, 0]
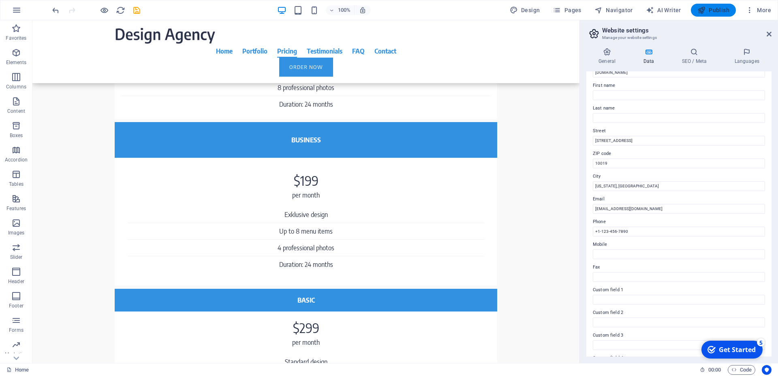
click at [717, 14] on span "Publish" at bounding box center [714, 10] width 32 height 8
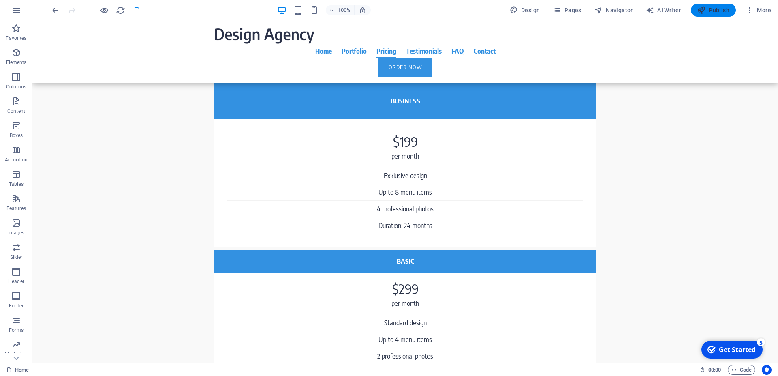
scroll to position [664, 0]
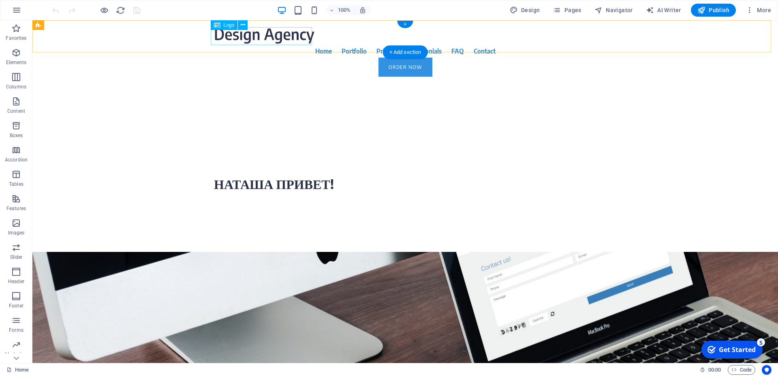
click at [260, 36] on div at bounding box center [405, 36] width 383 height 18
click at [268, 40] on div at bounding box center [405, 36] width 383 height 18
select select "px"
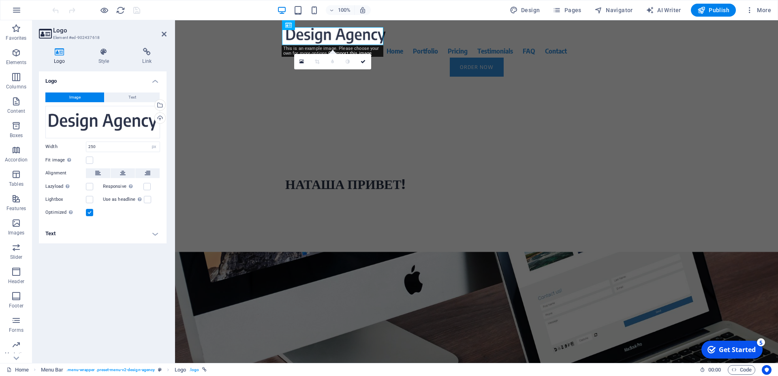
click at [84, 233] on h4 "Text" at bounding box center [103, 233] width 128 height 19
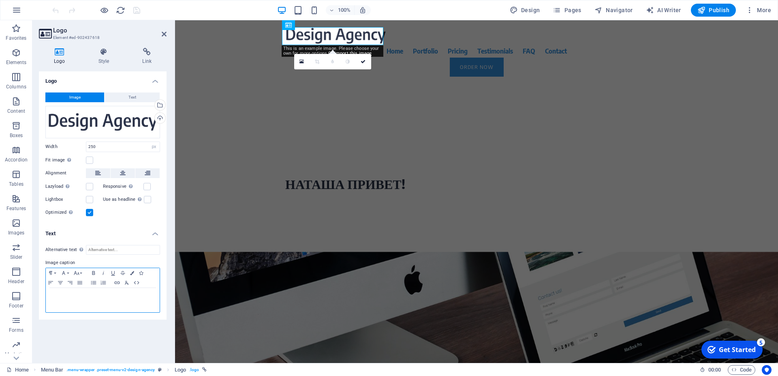
click at [97, 296] on p at bounding box center [103, 295] width 106 height 7
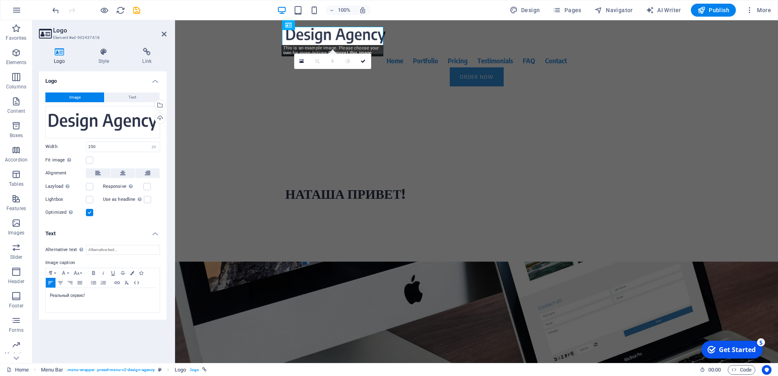
click at [124, 349] on div "Logo Image Text Drag files here, click to choose files or select files from Fil…" at bounding box center [103, 213] width 128 height 285
click at [364, 61] on icon at bounding box center [363, 61] width 5 height 5
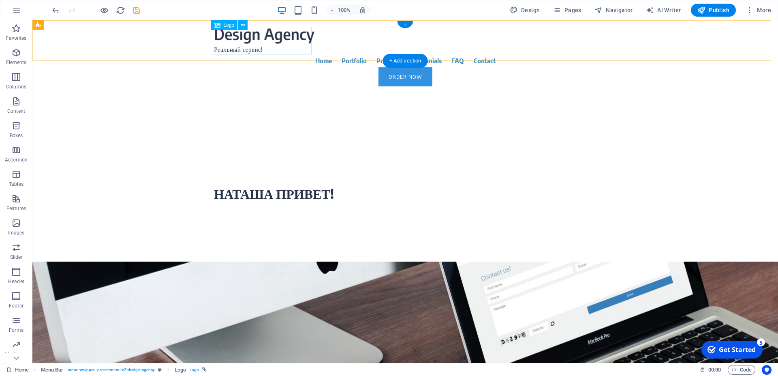
click at [272, 36] on div "Реальный сервис!" at bounding box center [405, 41] width 383 height 28
select select "px"
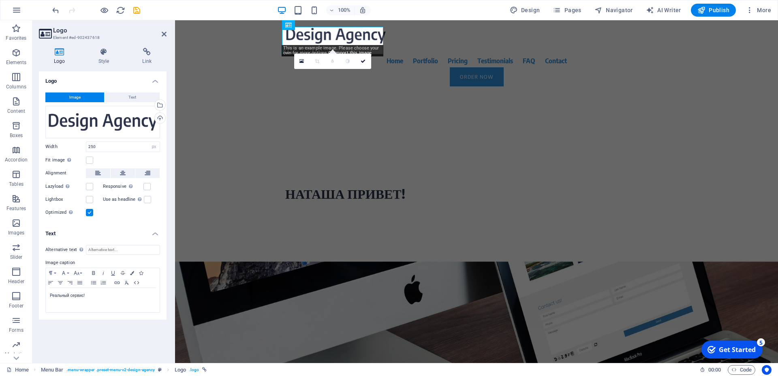
click at [341, 48] on div "This is an example image. Please choose your own for more options. Or import th…" at bounding box center [333, 50] width 102 height 11
click at [346, 36] on div "Реальный сервис!" at bounding box center [476, 41] width 383 height 28
click at [346, 33] on div "Реальный сервис!" at bounding box center [476, 41] width 383 height 28
click at [298, 27] on span "Logo" at bounding box center [300, 25] width 11 height 5
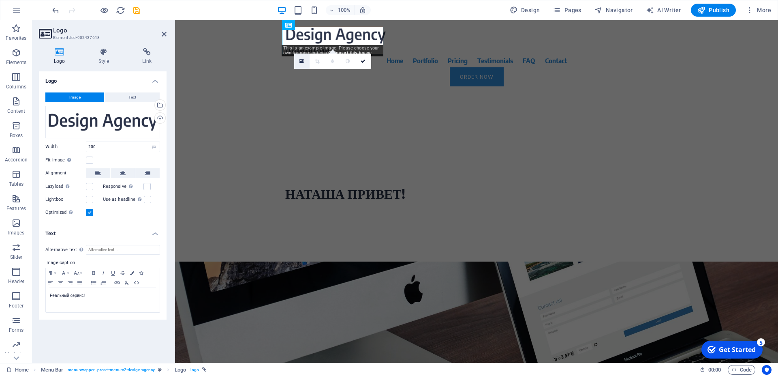
click at [299, 61] on link at bounding box center [301, 61] width 15 height 15
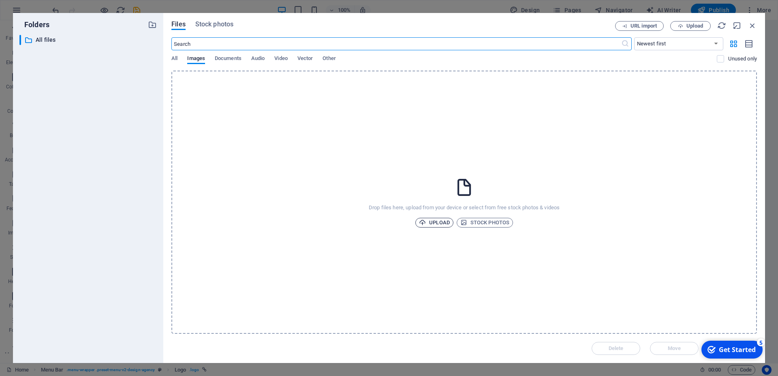
click at [428, 221] on span "Upload" at bounding box center [434, 223] width 31 height 10
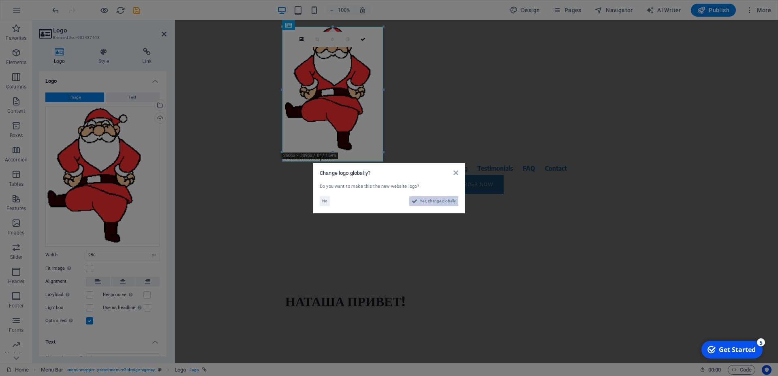
click at [420, 203] on span "Yes, change globally" at bounding box center [438, 201] width 36 height 10
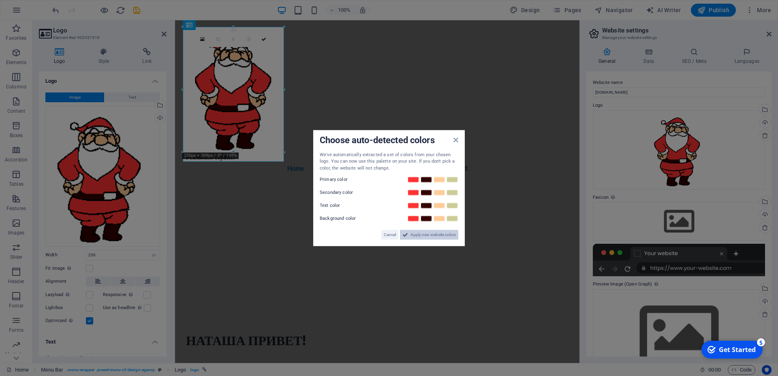
click at [415, 234] on span "Apply new website colors" at bounding box center [433, 235] width 45 height 10
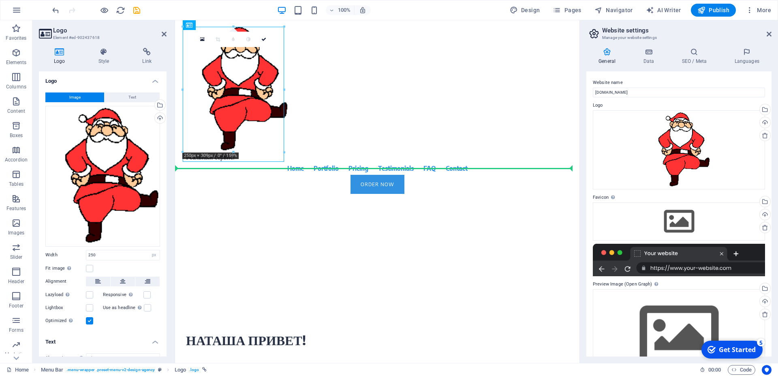
drag, startPoint x: 238, startPoint y: 101, endPoint x: 330, endPoint y: 107, distance: 91.8
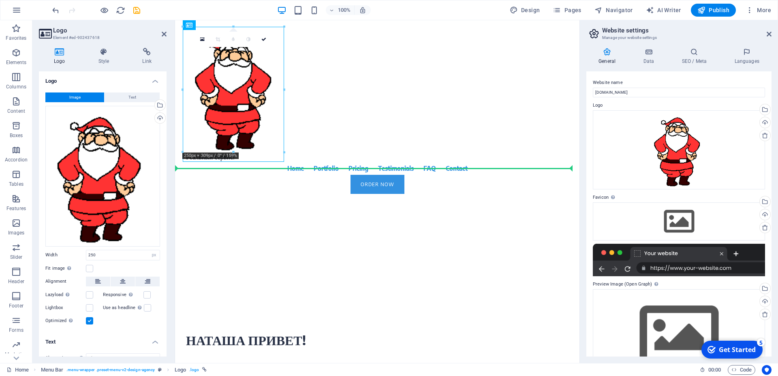
click at [330, 107] on div "Реальный сервис! Home Portfolio Pricing Testimonials FAQ Contact Order Now" at bounding box center [377, 110] width 405 height 180
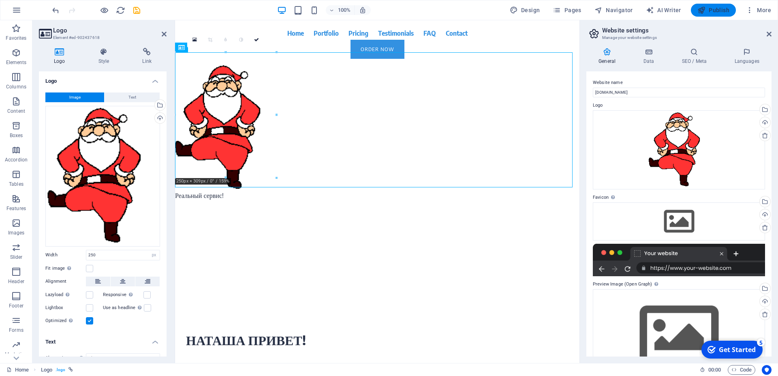
click at [716, 12] on span "Publish" at bounding box center [714, 10] width 32 height 8
